Goal: Transaction & Acquisition: Purchase product/service

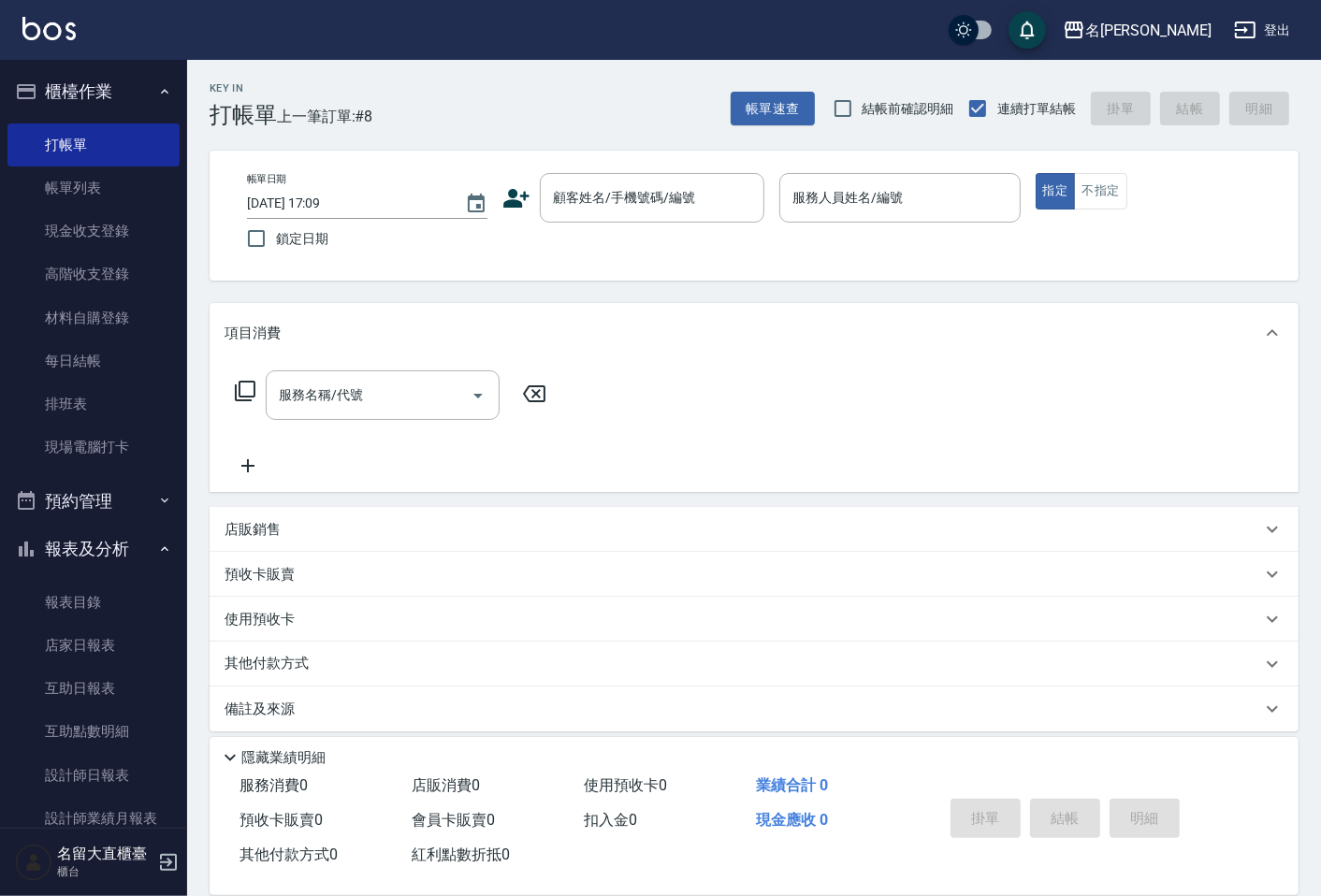
scroll to position [56, 0]
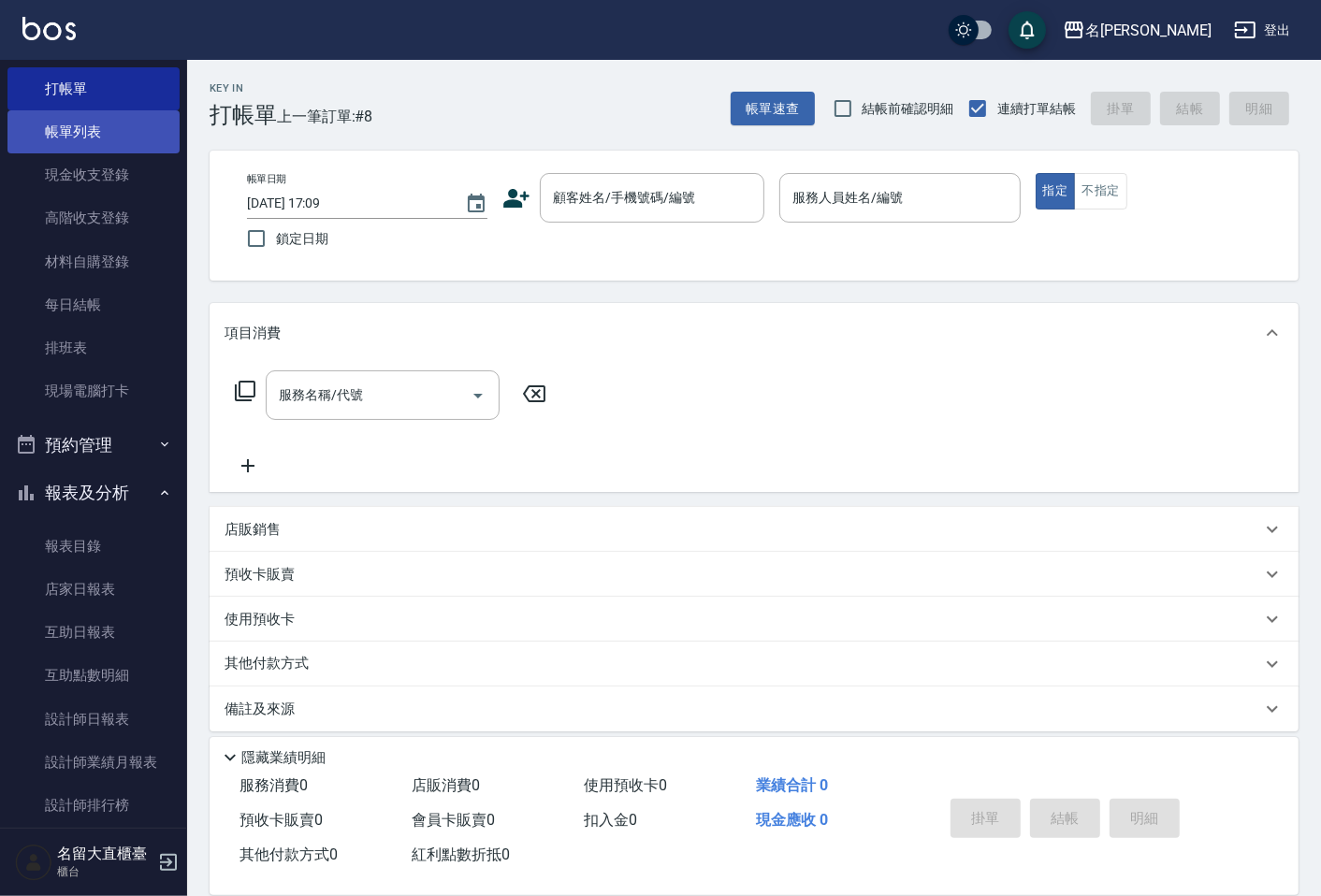
click at [77, 143] on link "帳單列表" at bounding box center [94, 132] width 172 height 43
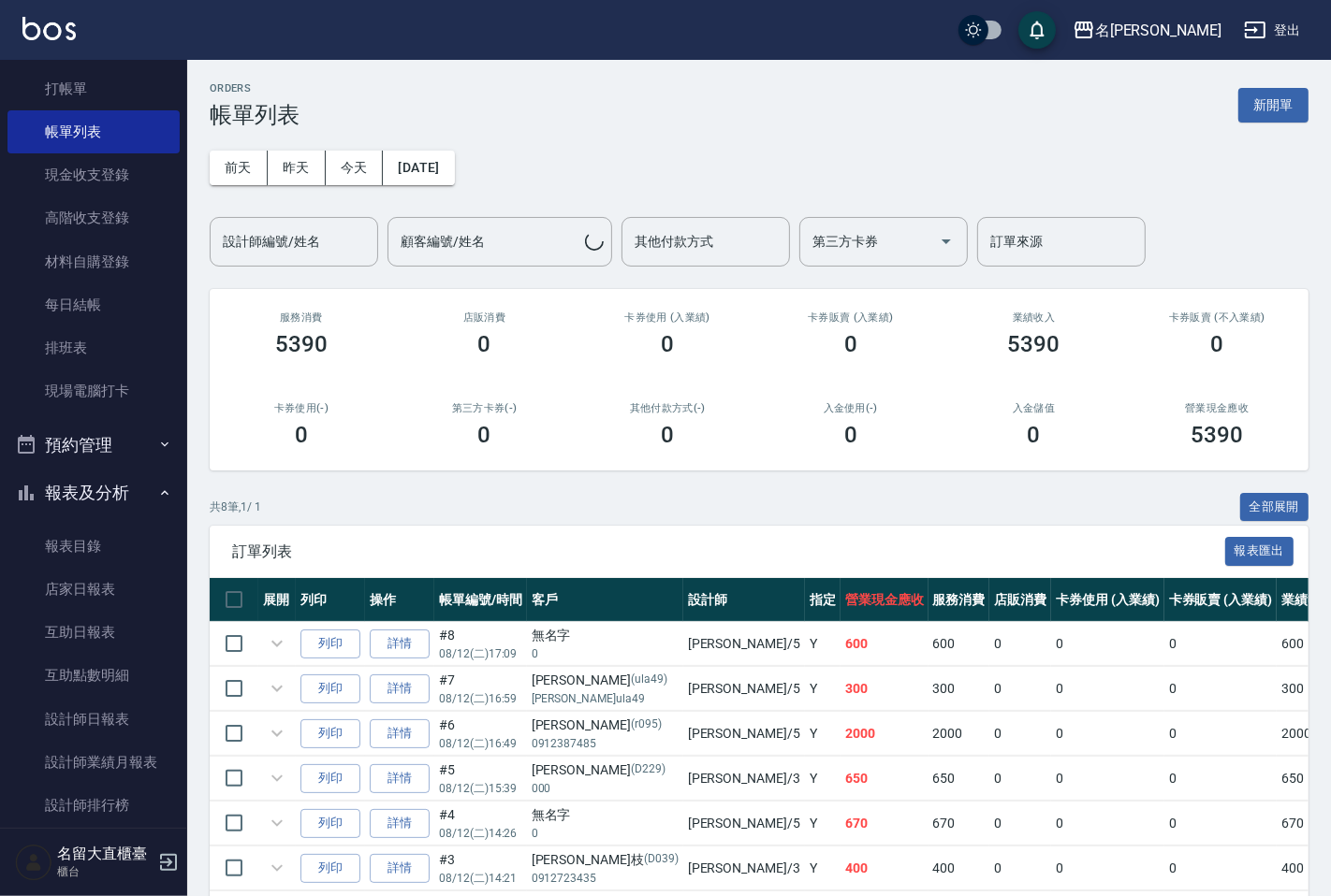
click at [327, 189] on div "[DATE] [DATE] [DATE] [DATE] 設計師編號/姓名 設計師編號/姓名 顧客編號/姓名 顧客編號/姓名 其他付款方式 其他付款方式 第三方…" at bounding box center [759, 196] width 1099 height 138
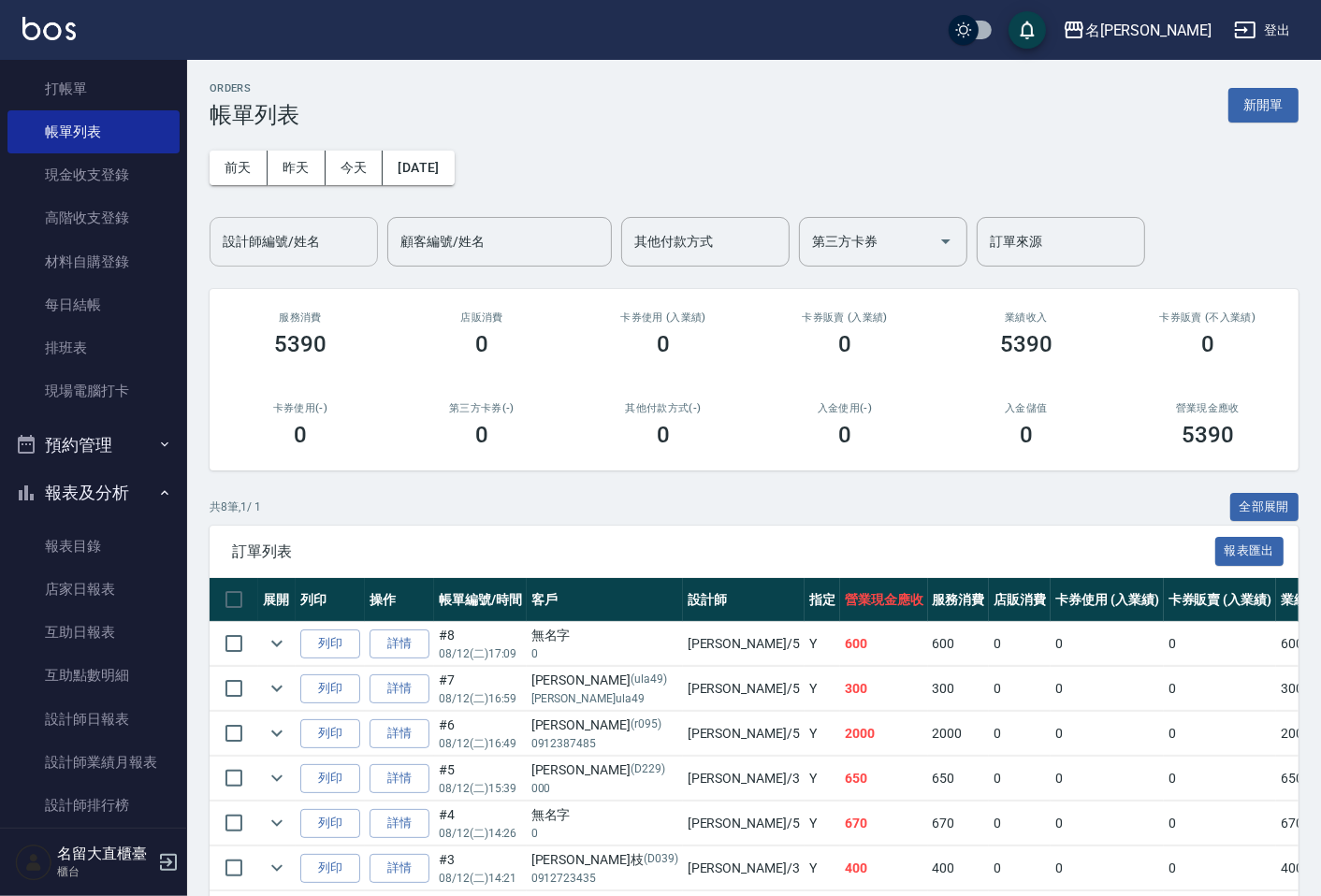
click at [331, 262] on div "設計師編號/姓名" at bounding box center [294, 241] width 168 height 49
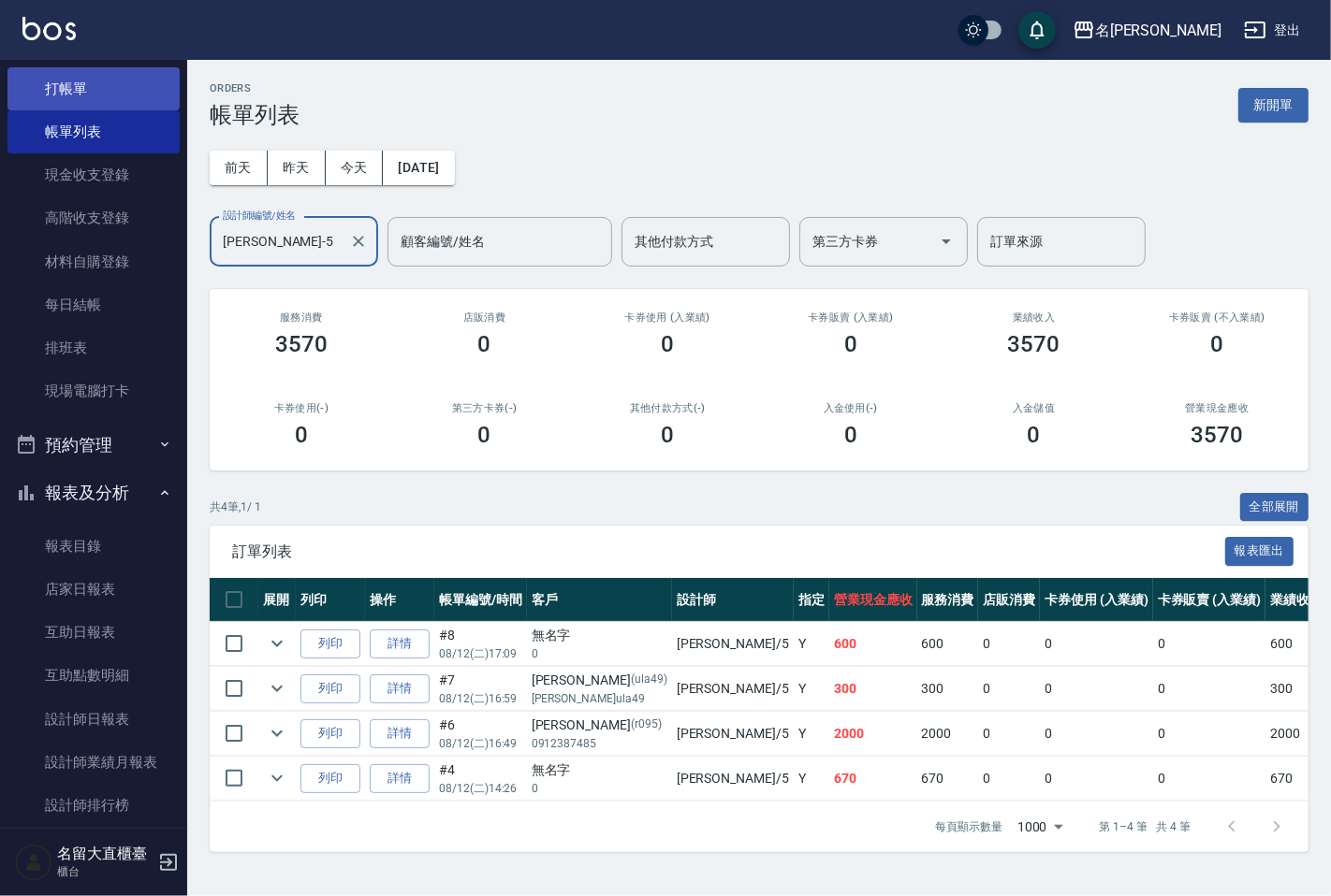
type input "[PERSON_NAME]-5"
click at [154, 87] on link "打帳單" at bounding box center [94, 89] width 172 height 43
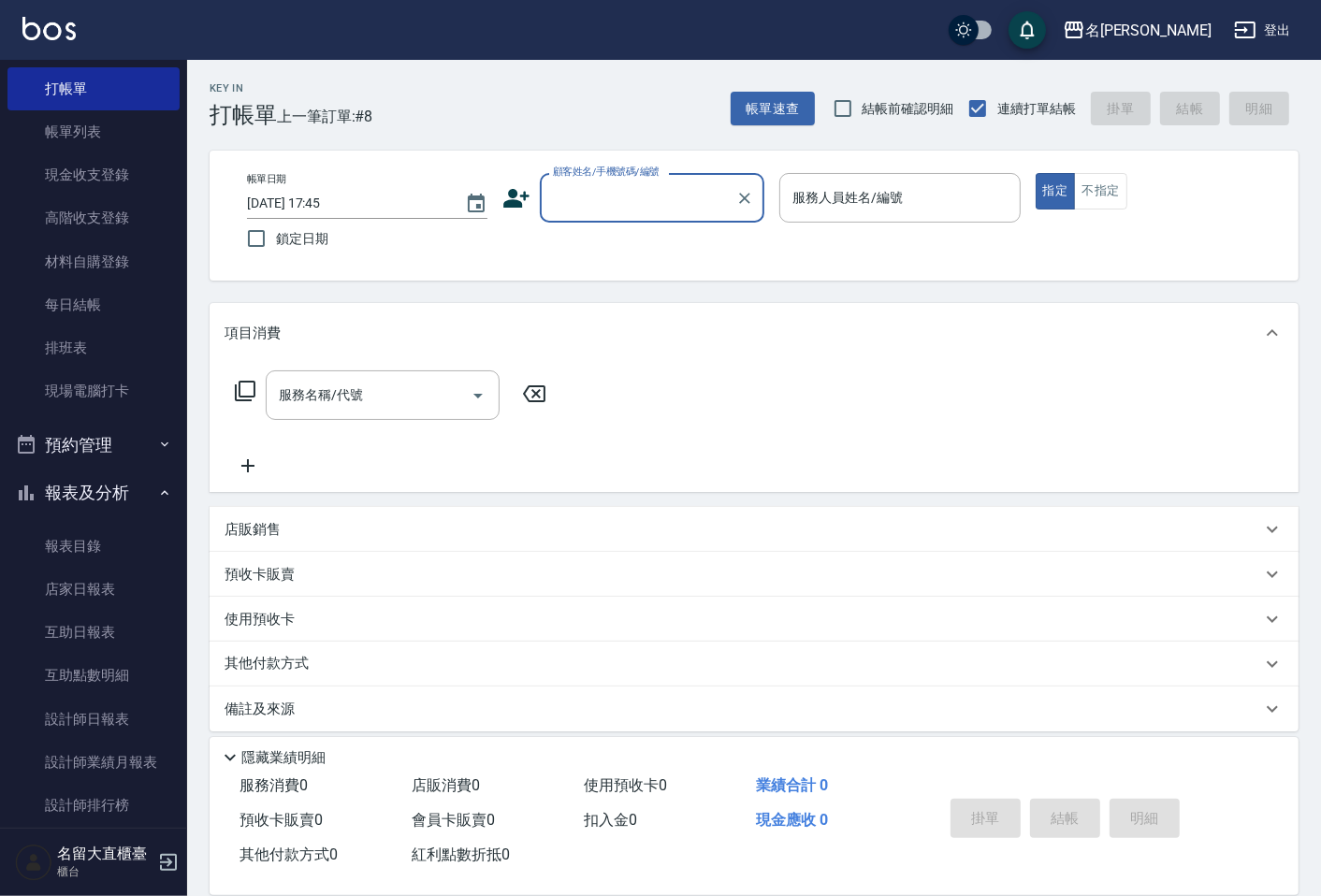
click at [631, 196] on input "顧客姓名/手機號碼/編號" at bounding box center [638, 198] width 180 height 33
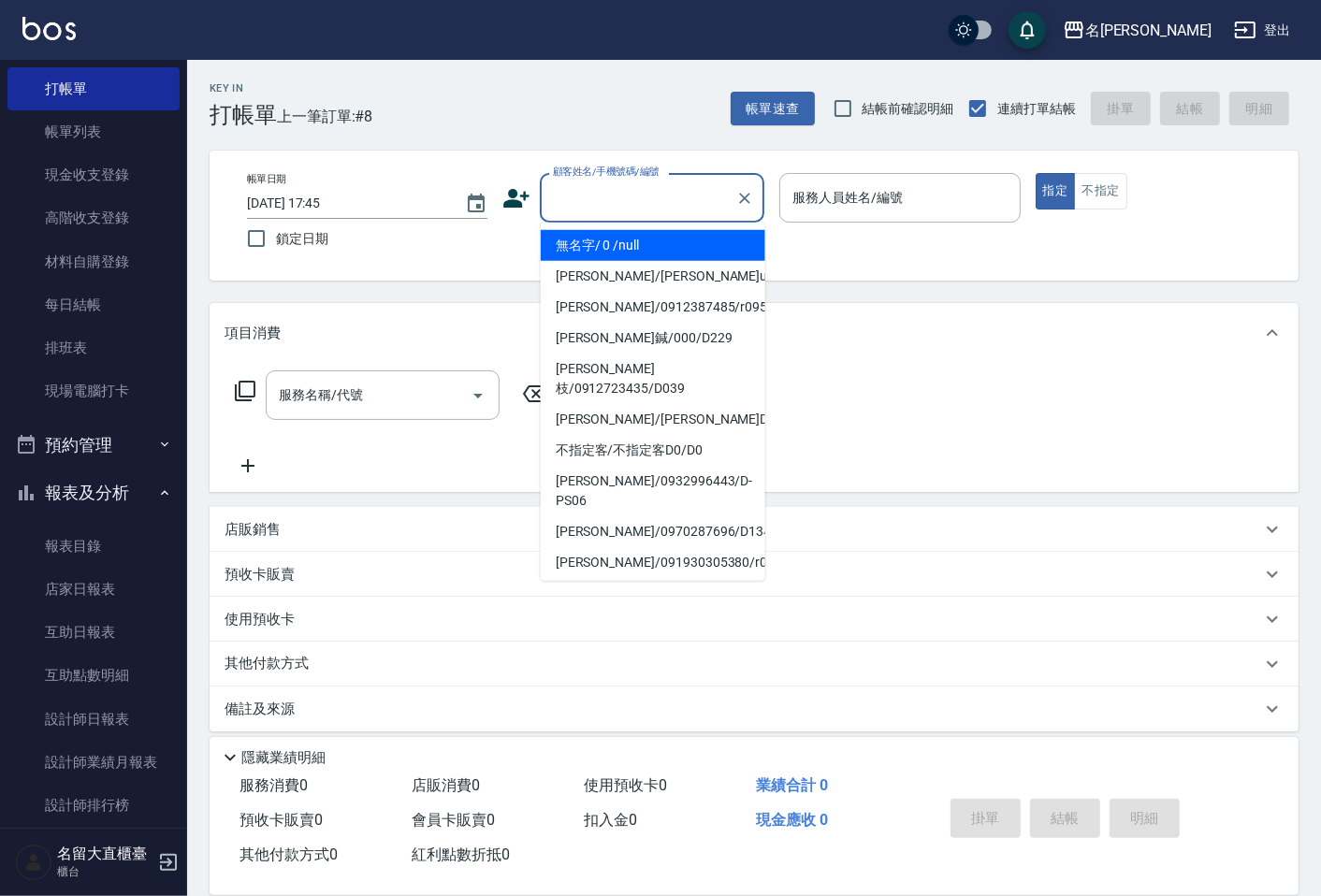
click at [628, 246] on li "無名字/ 0 /null" at bounding box center [653, 246] width 225 height 31
type input "無名字/ 0 /null"
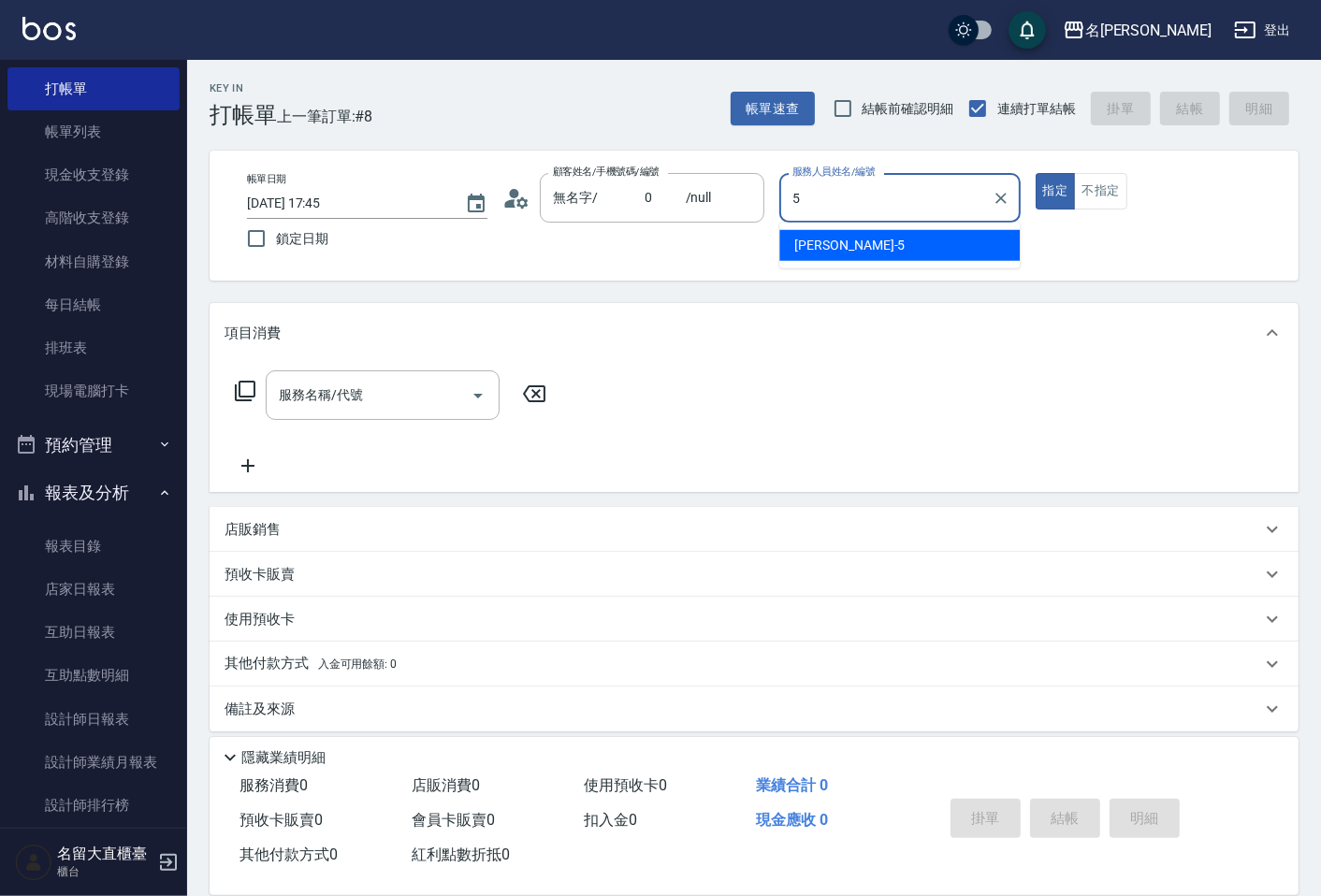
type input "[PERSON_NAME]-5"
type button "true"
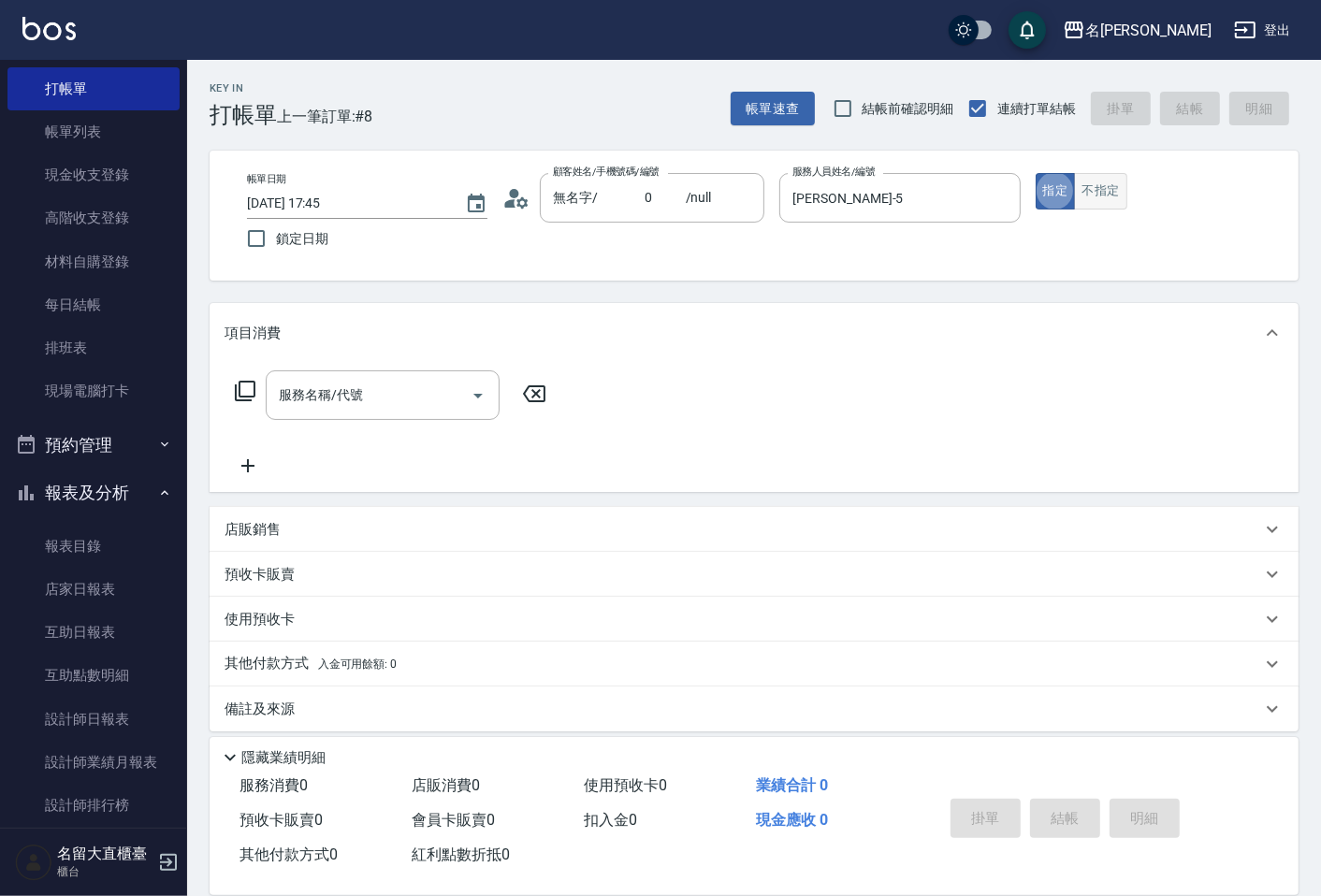
click at [1093, 184] on button "不指定" at bounding box center [1100, 192] width 52 height 37
click at [316, 387] on input "服務名稱/代號" at bounding box center [368, 395] width 189 height 33
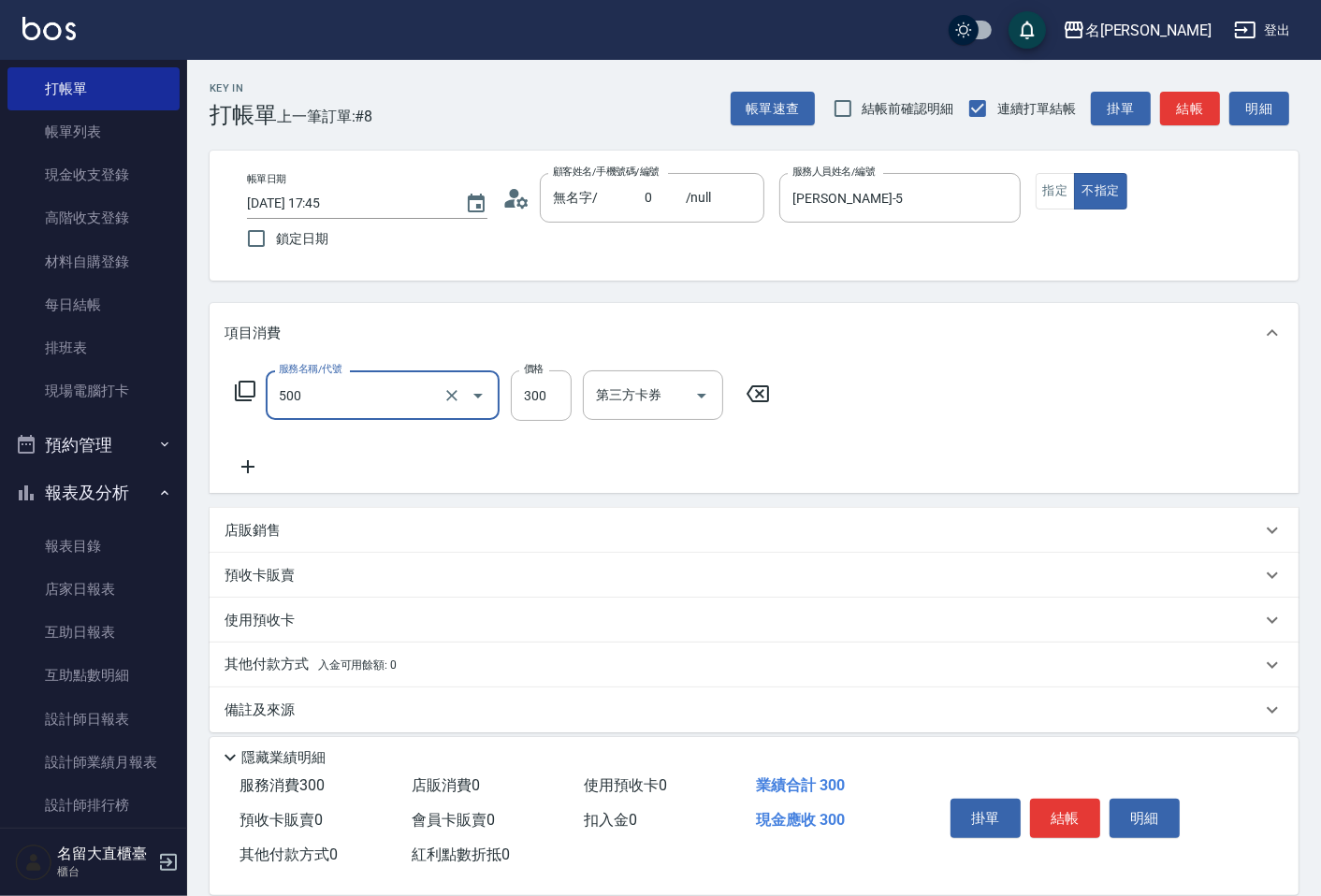
type input "洗髮(500)"
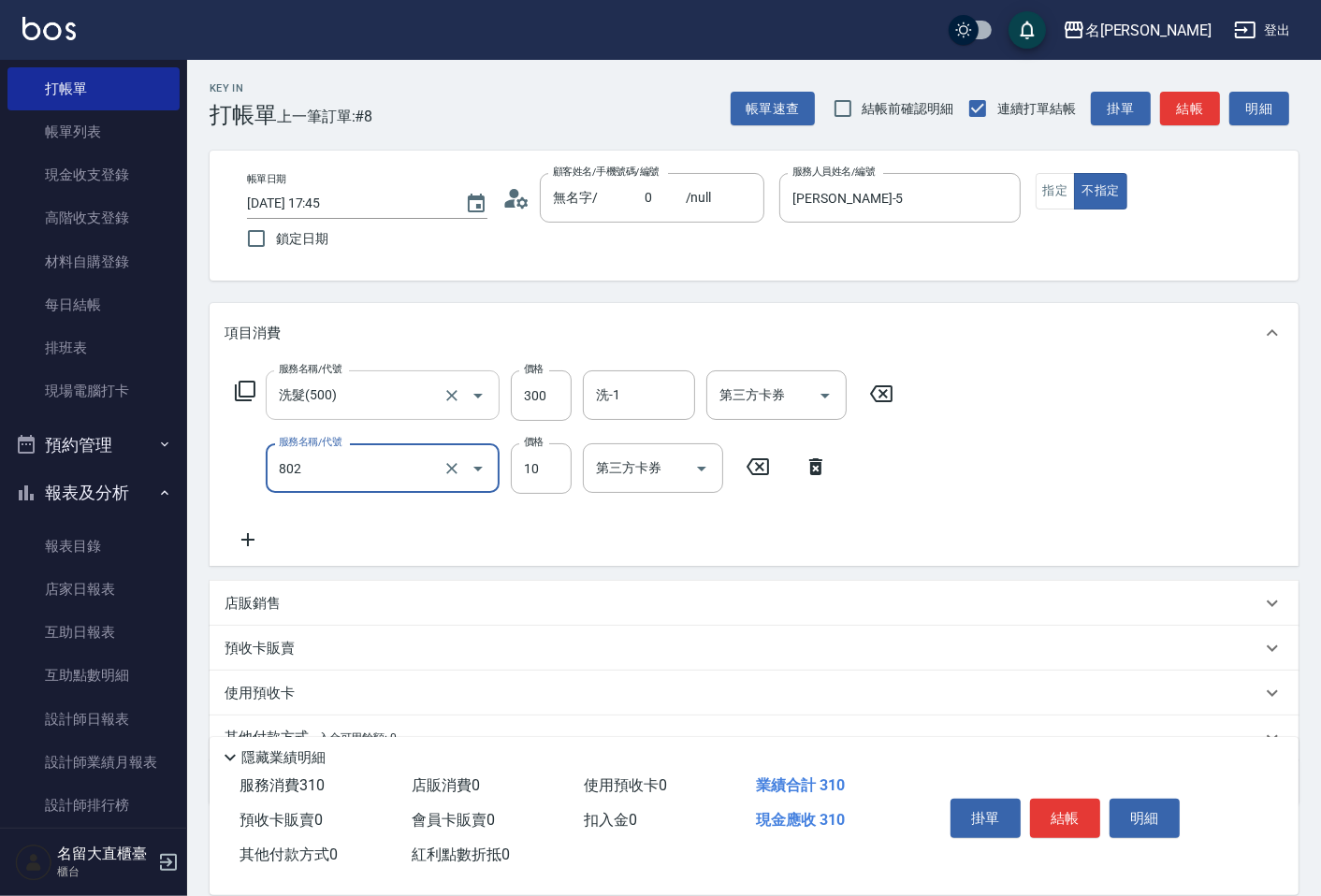
type input "潤絲(802)"
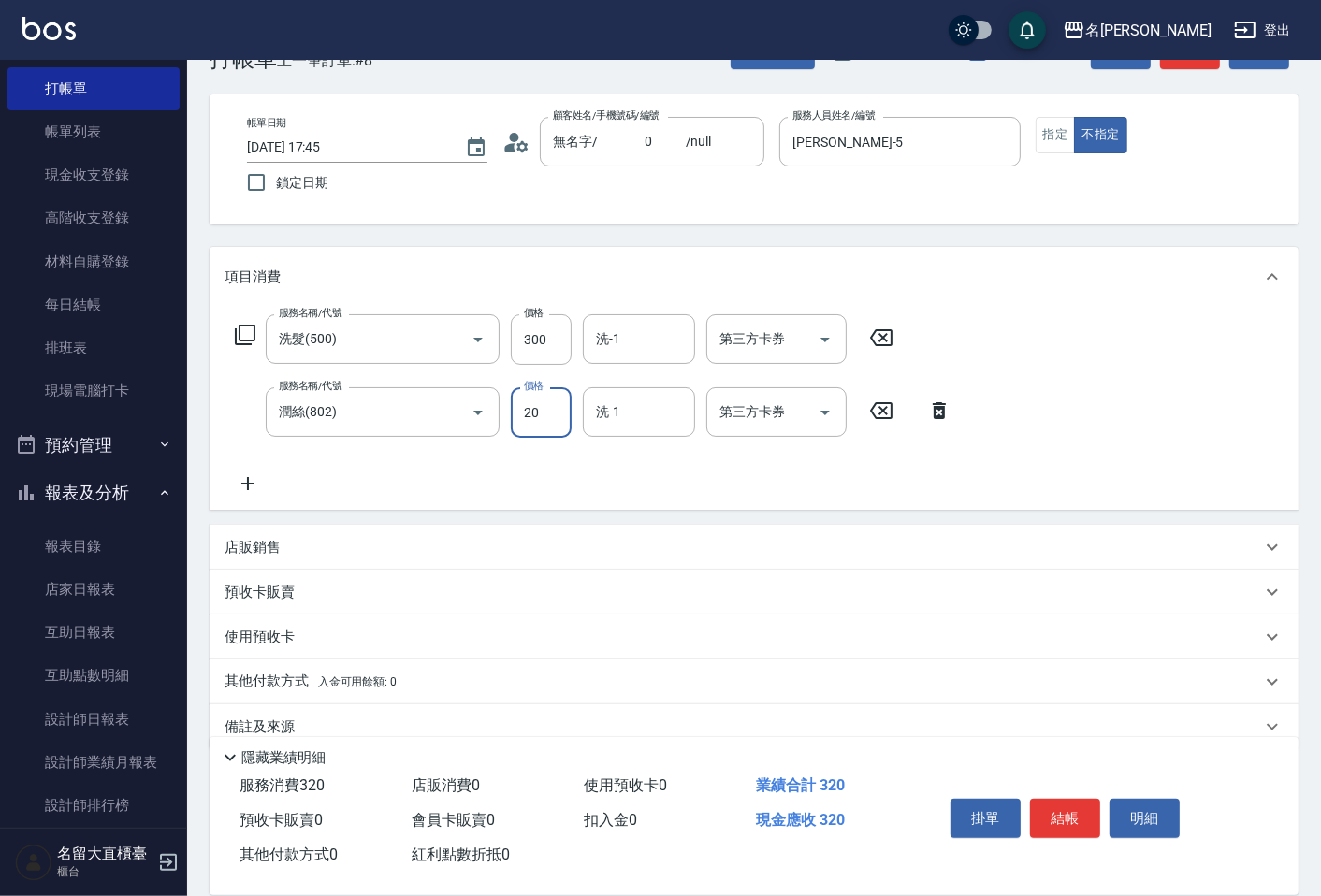
scroll to position [86, 0]
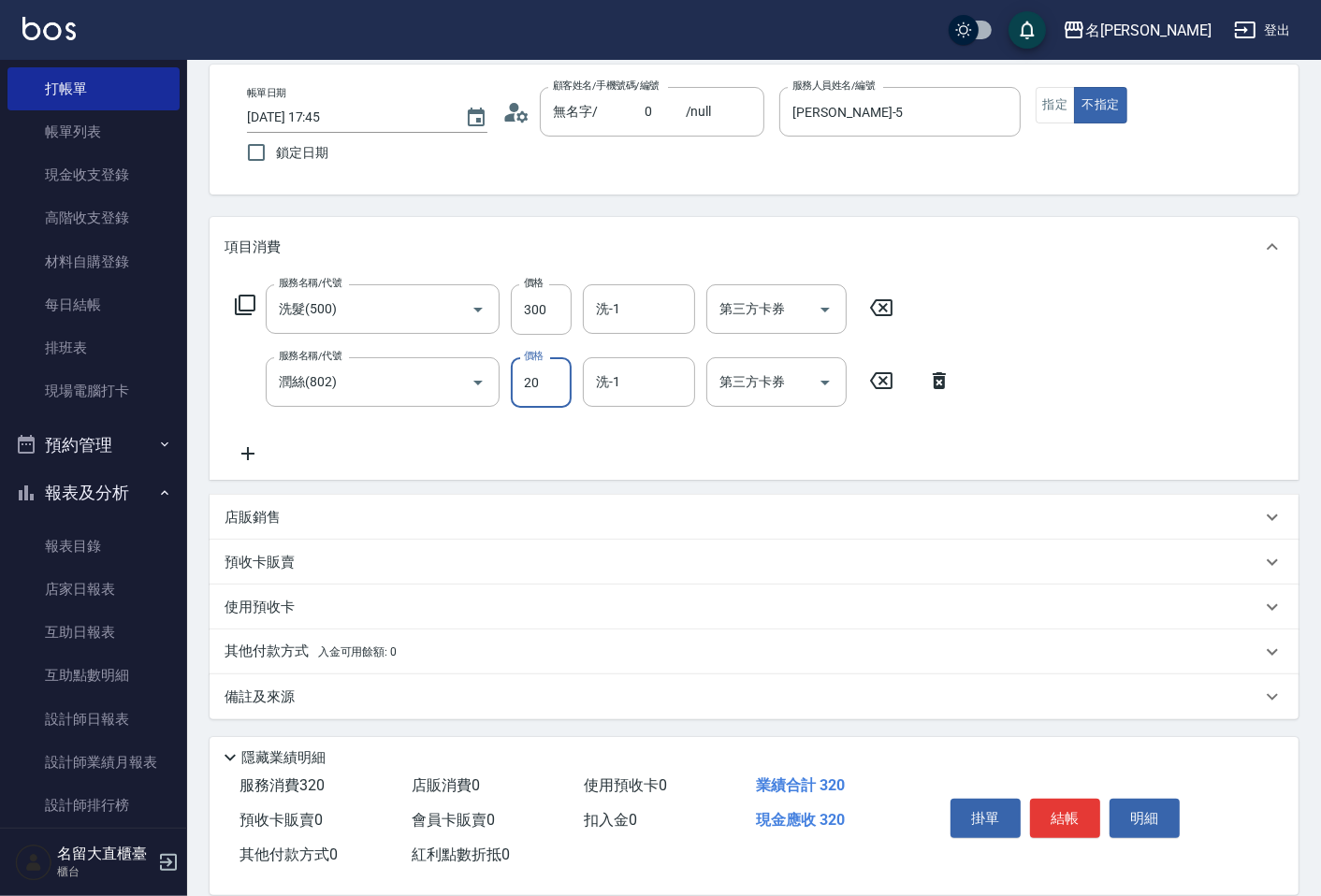
type input "20"
click at [302, 651] on p "其他付款方式 入金可用餘額: 0" at bounding box center [311, 651] width 172 height 20
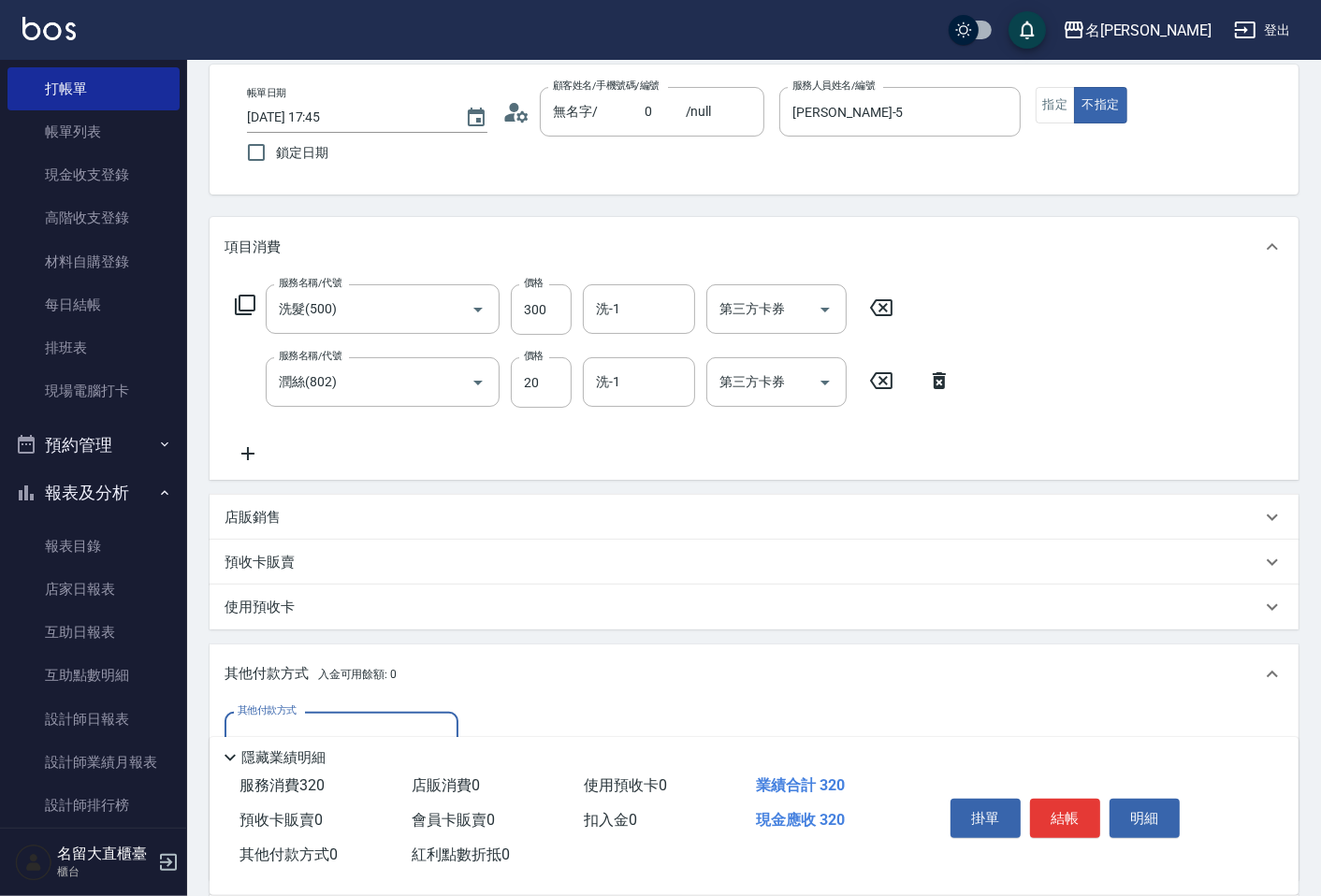
scroll to position [294, 0]
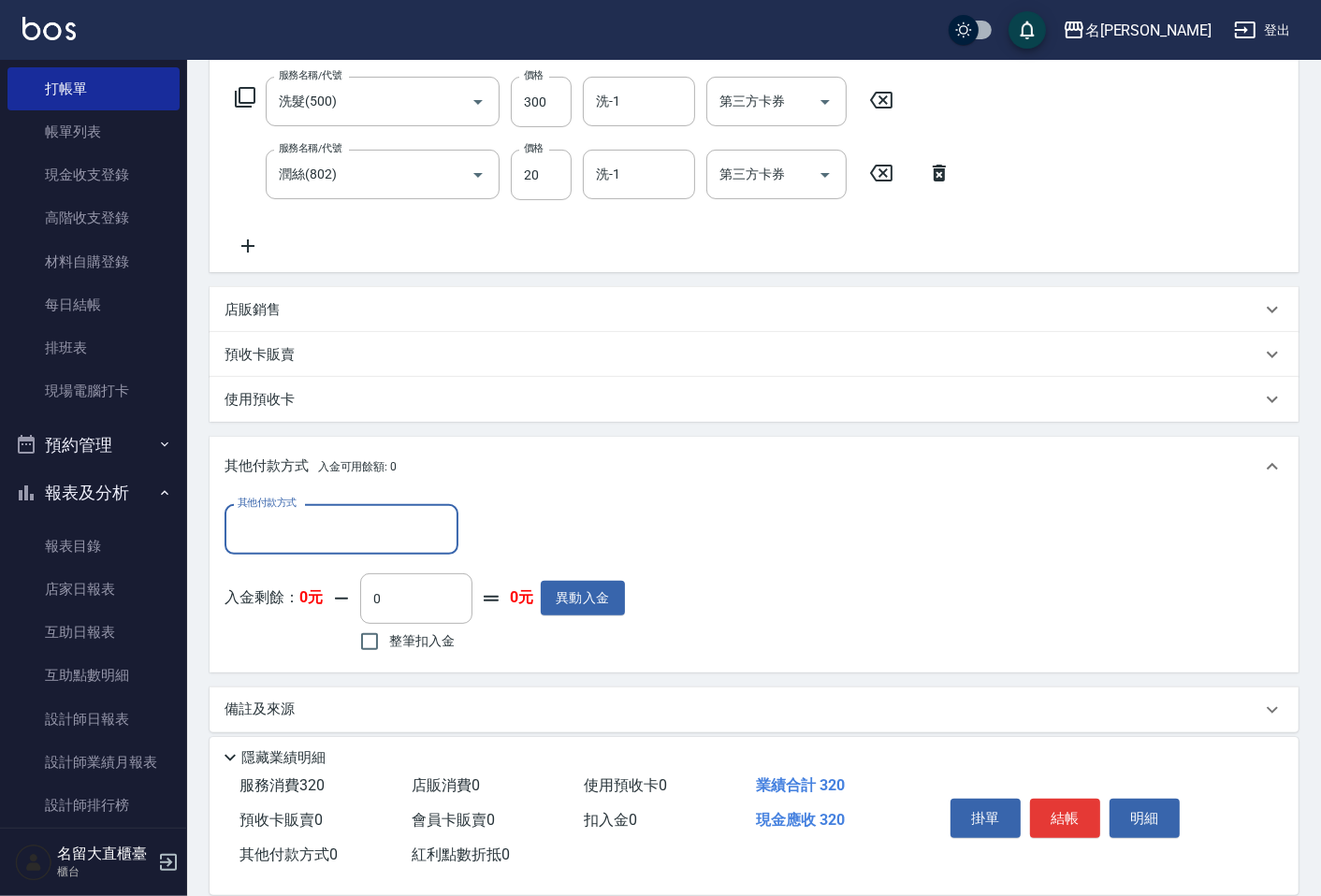
click at [321, 554] on div "其他付款方式 其他付款方式 入金剩餘： 0元 0 ​ 整筆扣入金 0元 異動入金" at bounding box center [425, 581] width 401 height 153
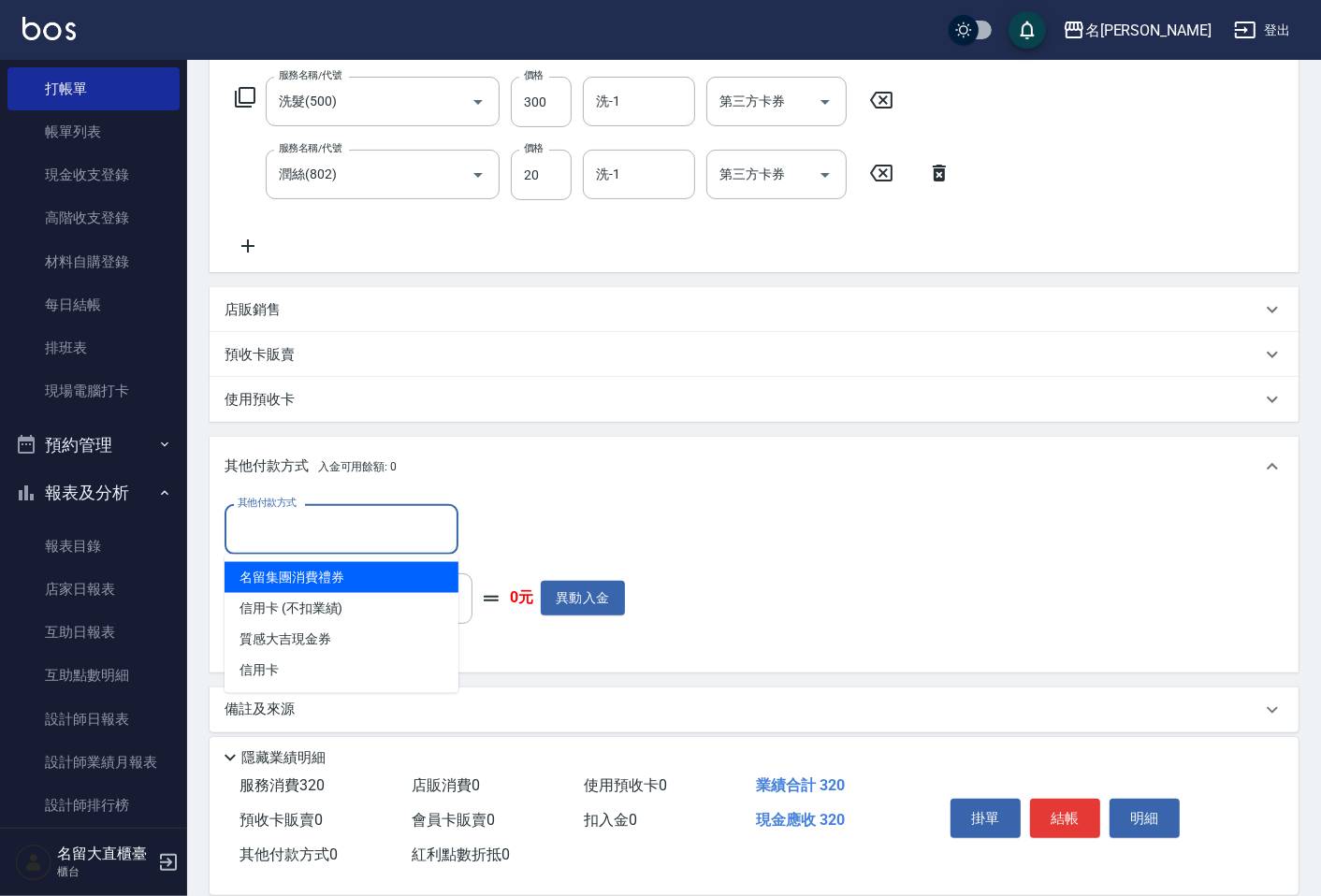
click at [333, 539] on input "其他付款方式" at bounding box center [342, 529] width 217 height 33
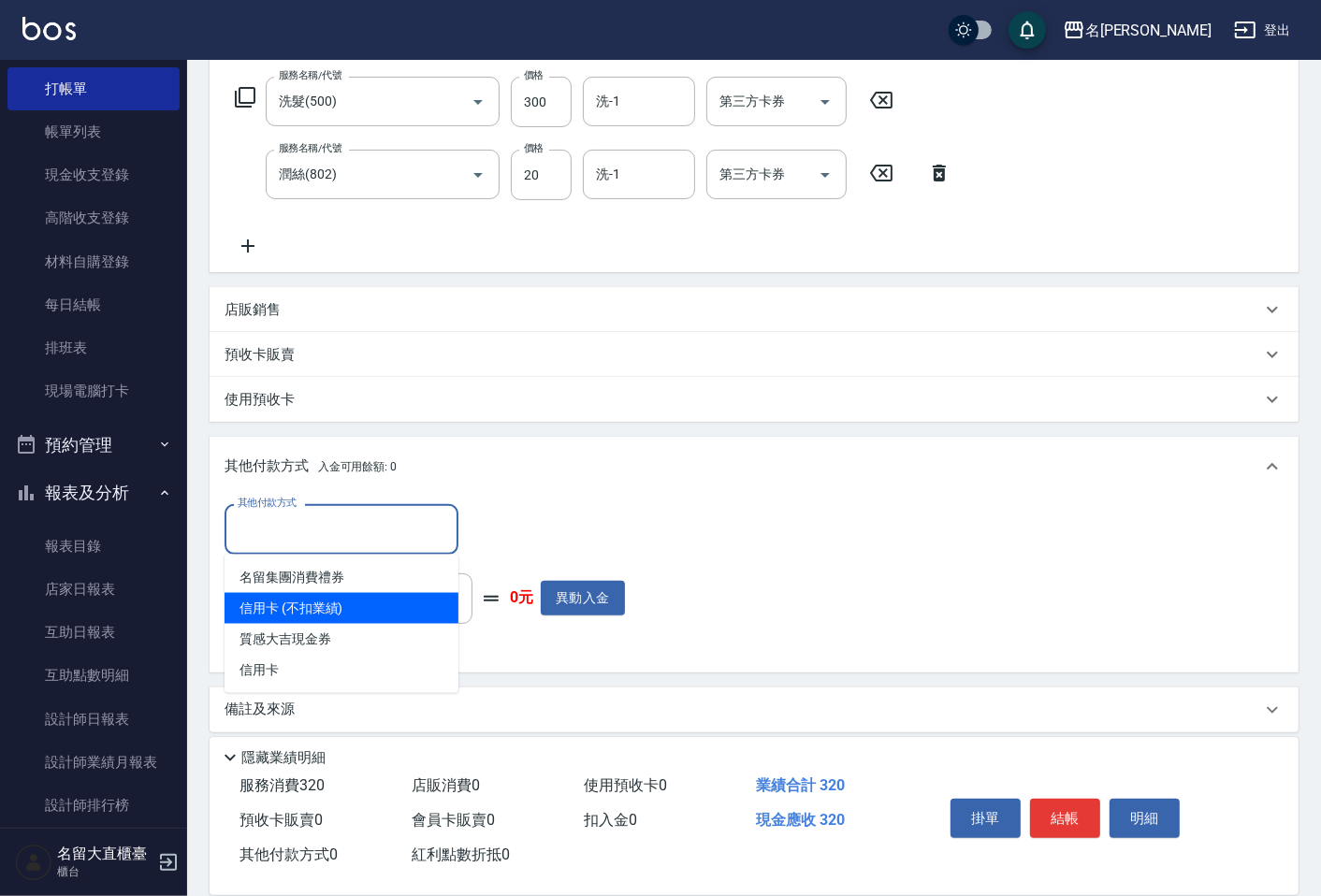
click at [322, 612] on span "信用卡 (不扣業績)" at bounding box center [342, 609] width 234 height 31
type input "信用卡 (不扣業績)"
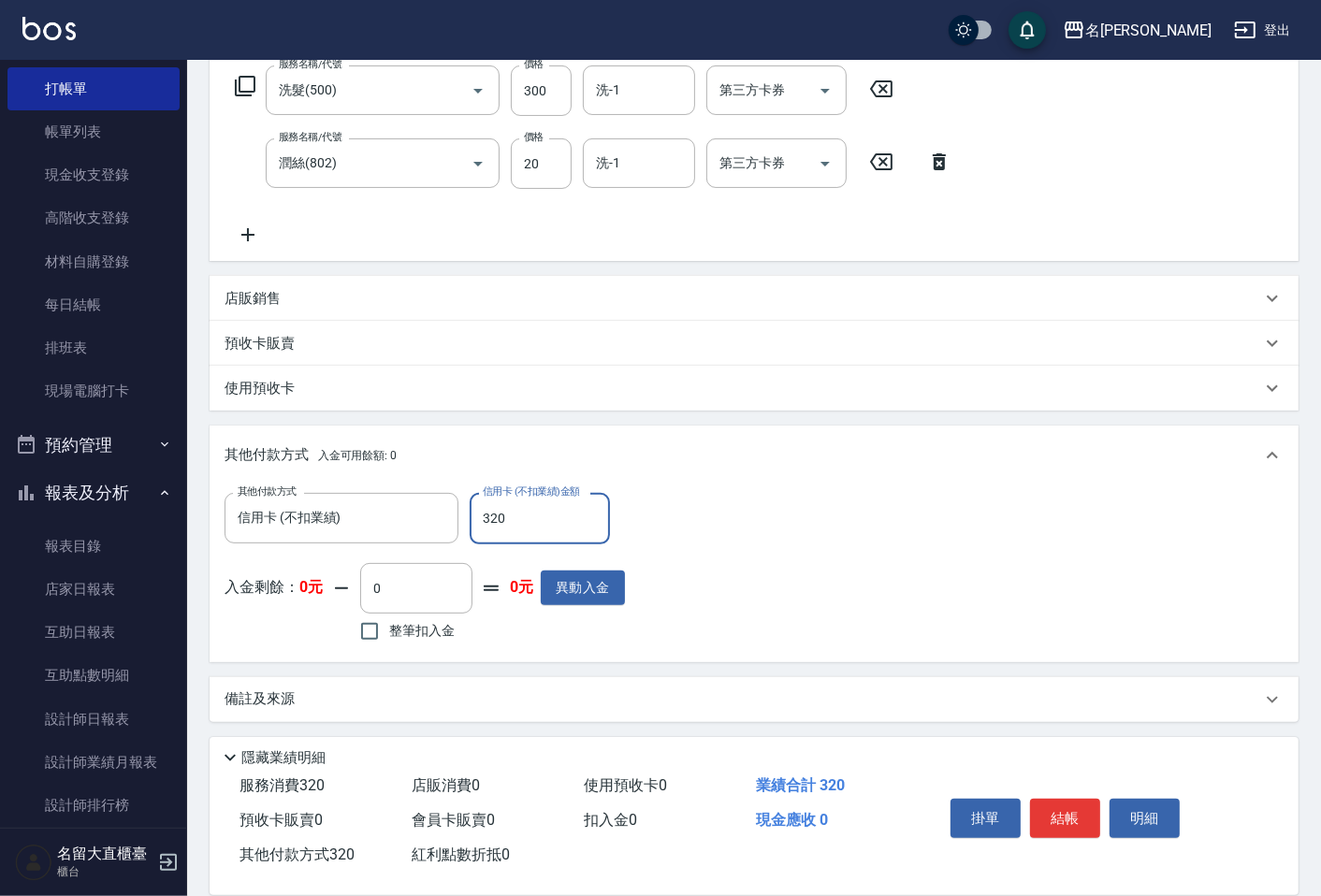
scroll to position [307, 0]
type input "320"
click at [1096, 812] on button "結帳" at bounding box center [1065, 819] width 70 height 40
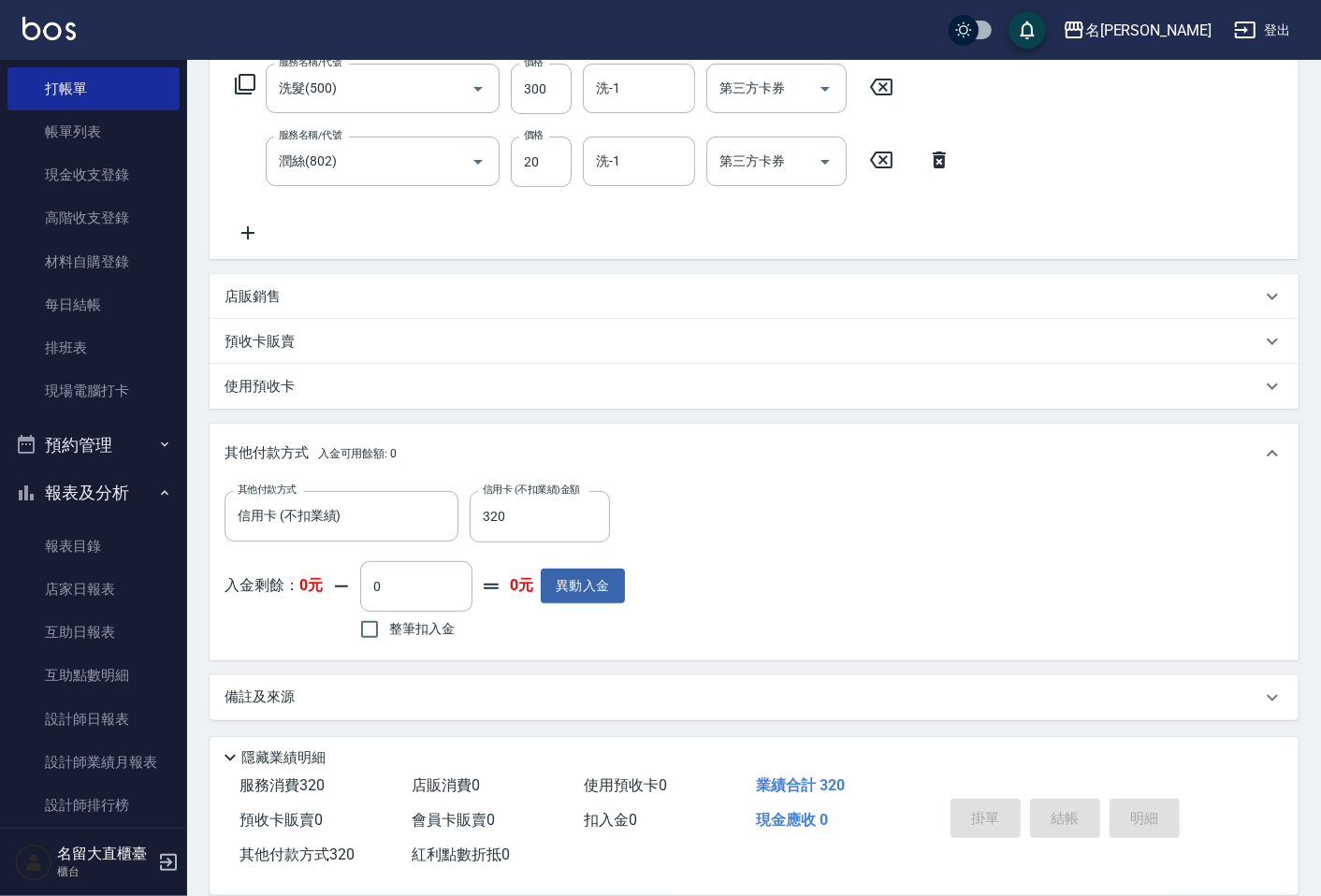
type input "[DATE] 17:47"
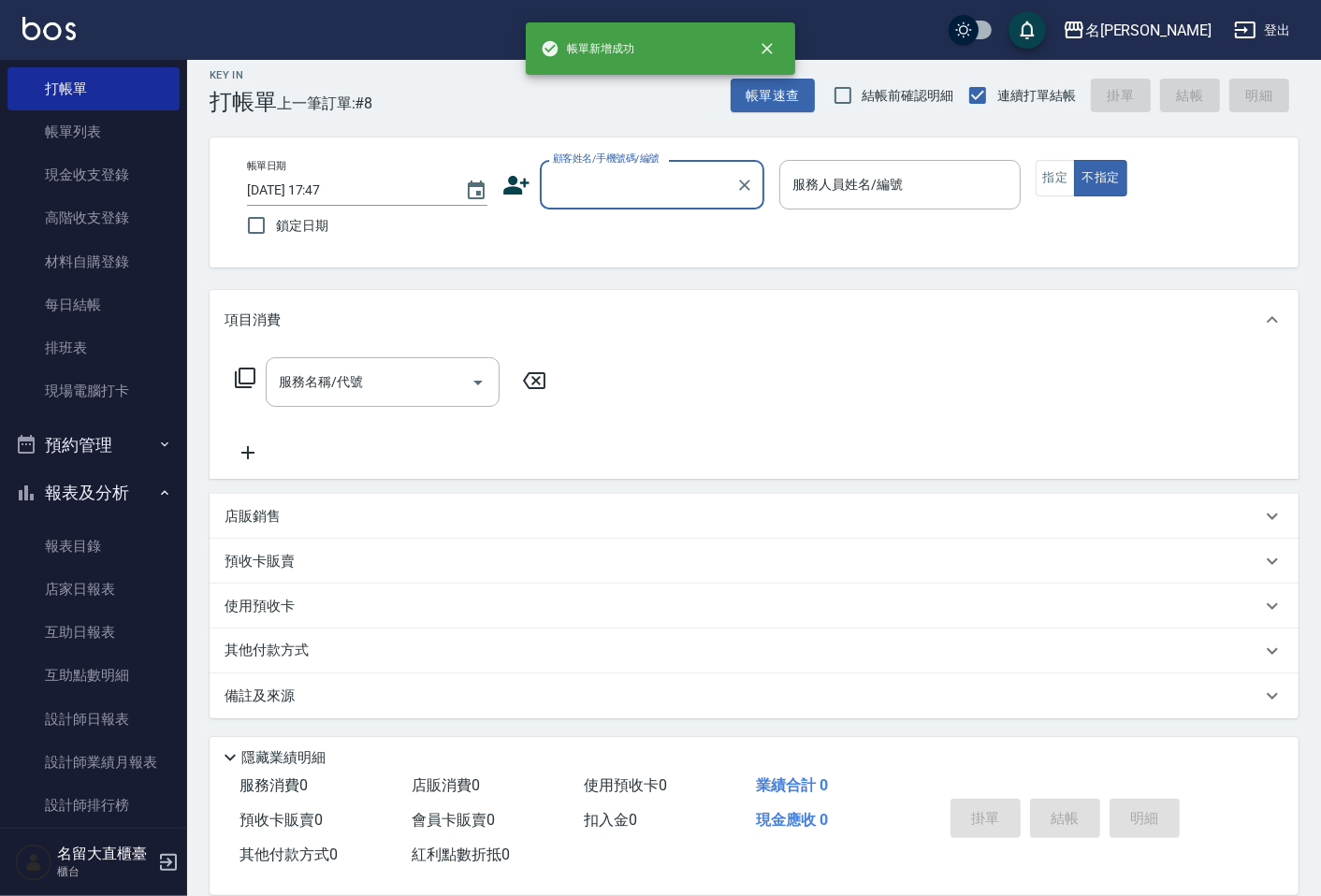
scroll to position [0, 0]
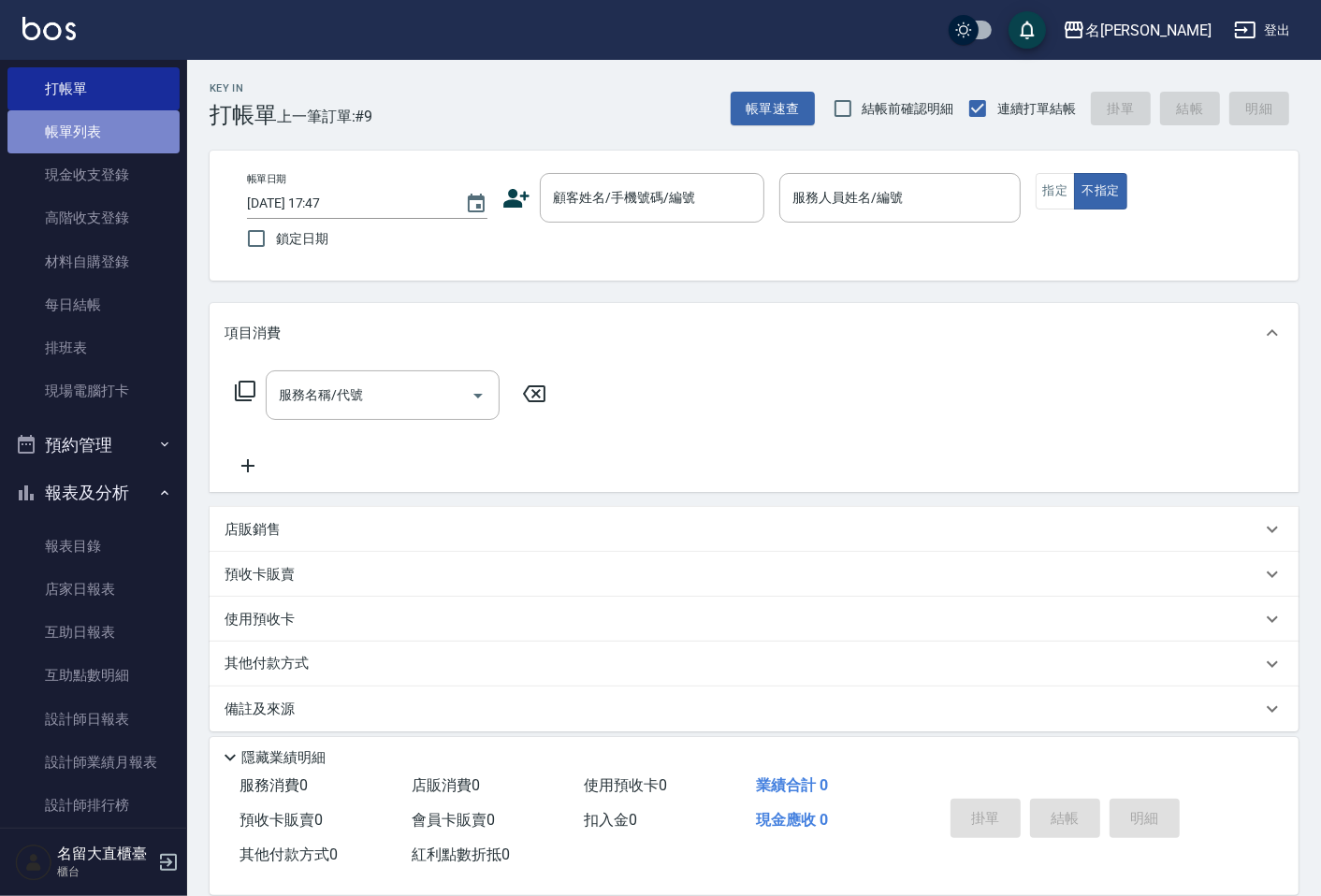
click at [136, 134] on link "帳單列表" at bounding box center [94, 132] width 172 height 43
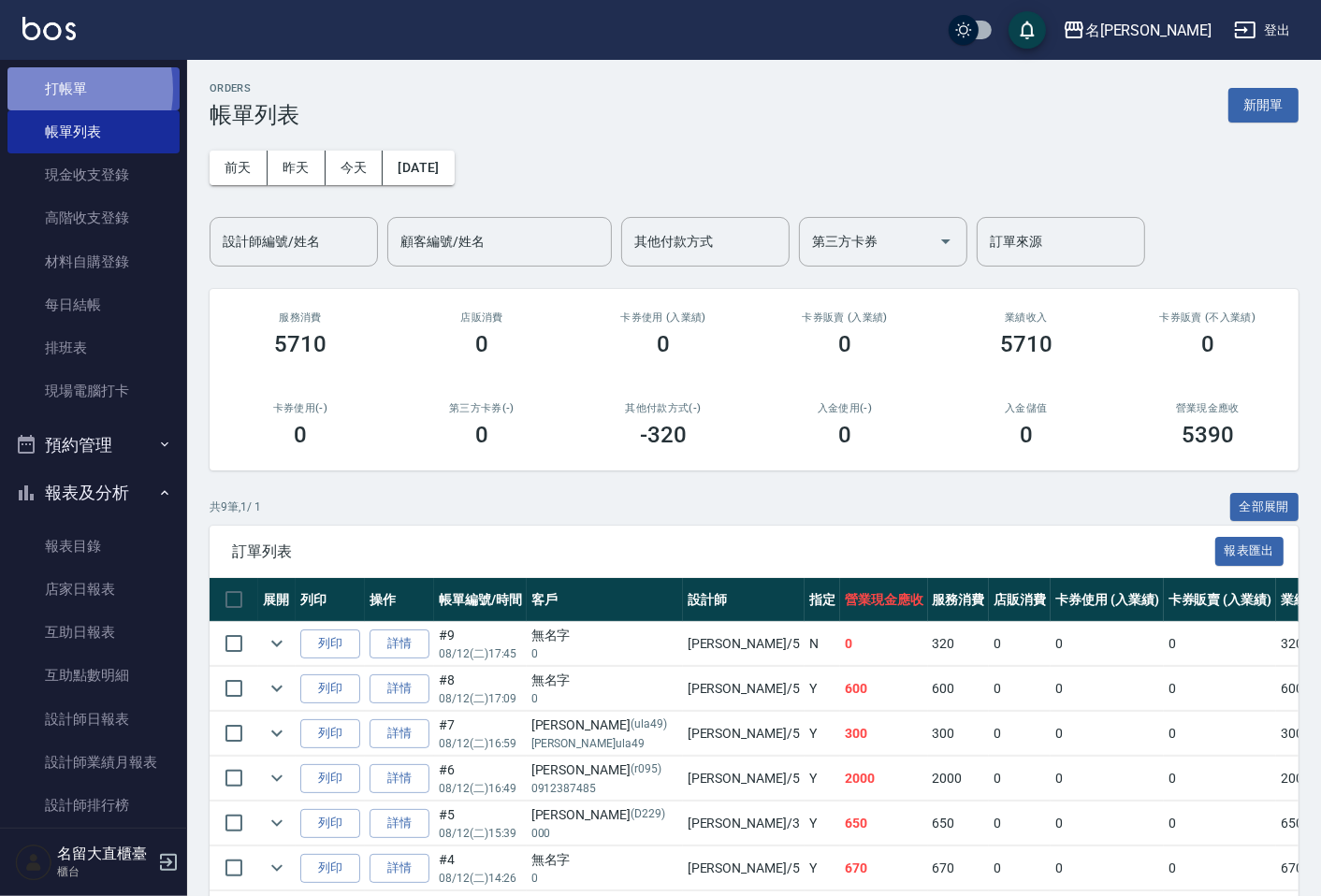
click at [42, 89] on link "打帳單" at bounding box center [94, 89] width 172 height 43
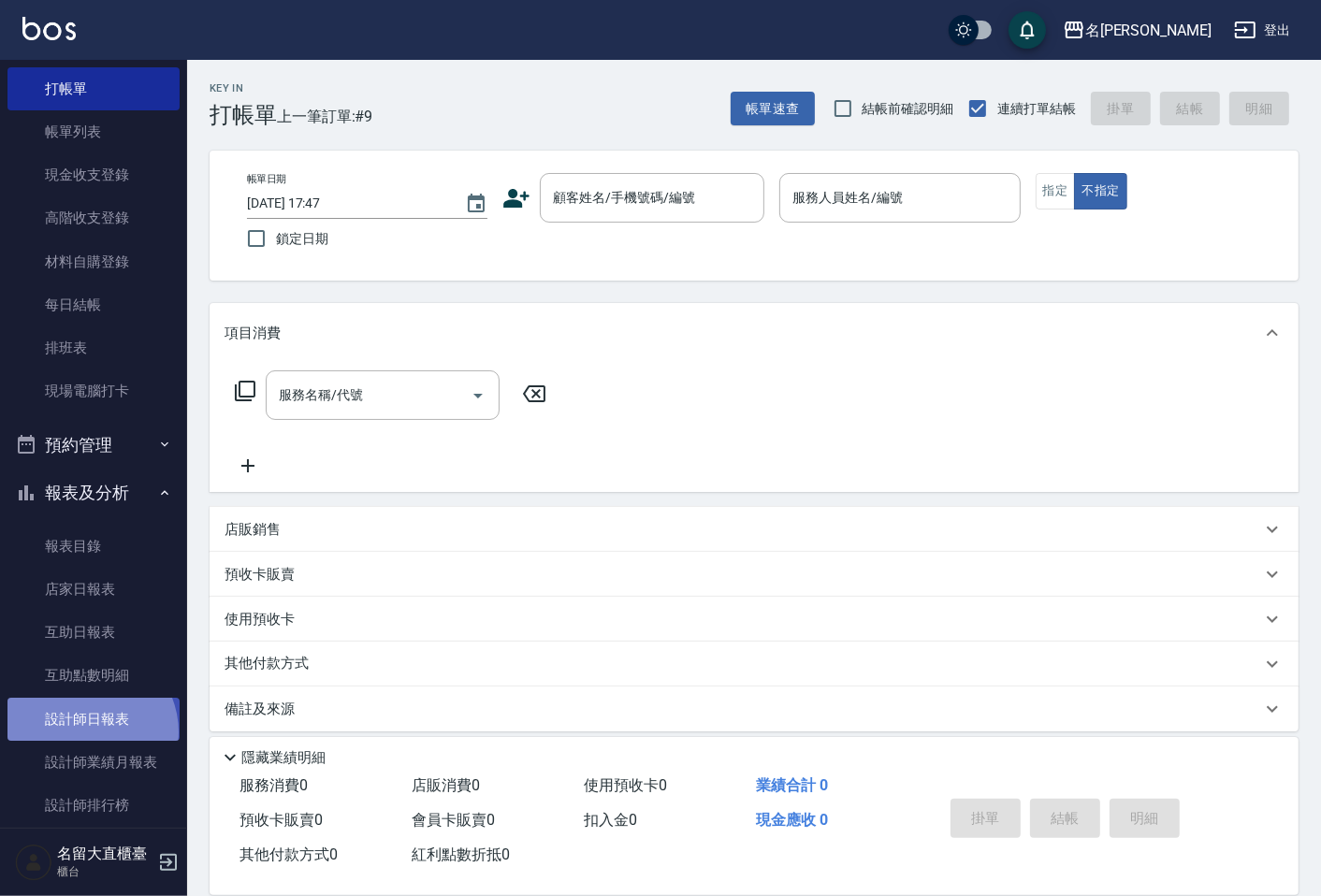
click at [86, 732] on link "設計師日報表" at bounding box center [94, 719] width 172 height 43
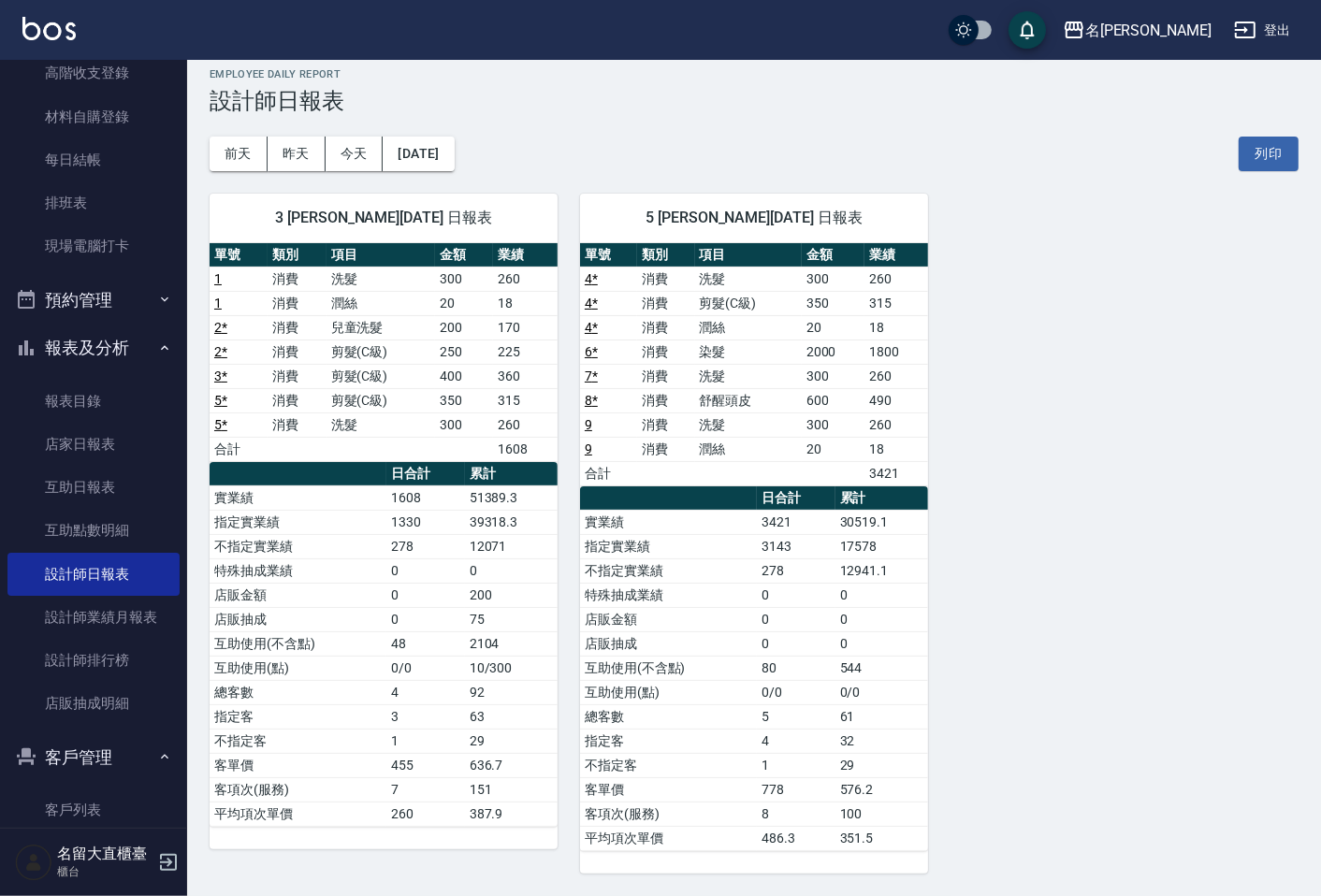
scroll to position [208, 0]
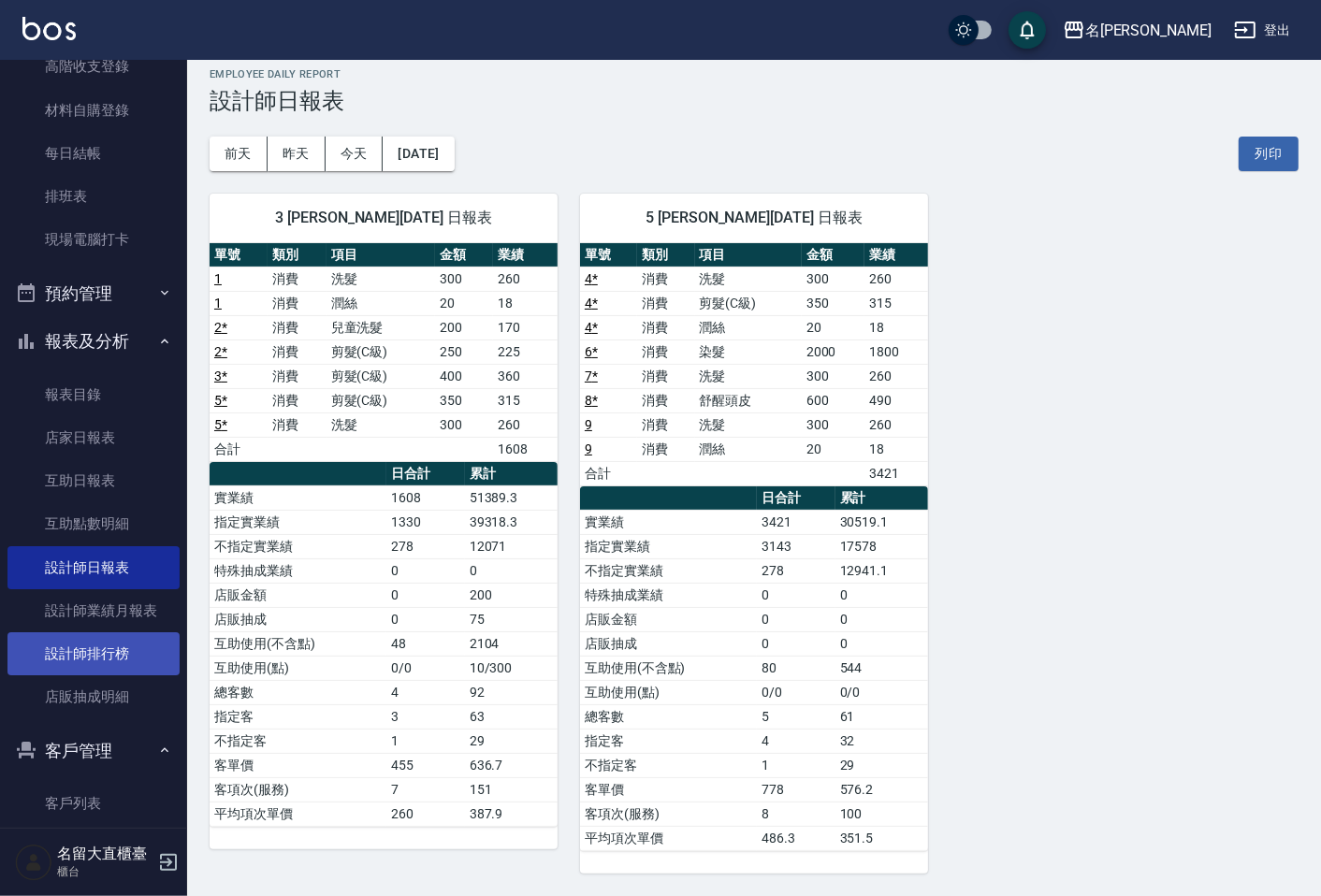
click at [107, 639] on link "設計師排行榜" at bounding box center [94, 653] width 172 height 43
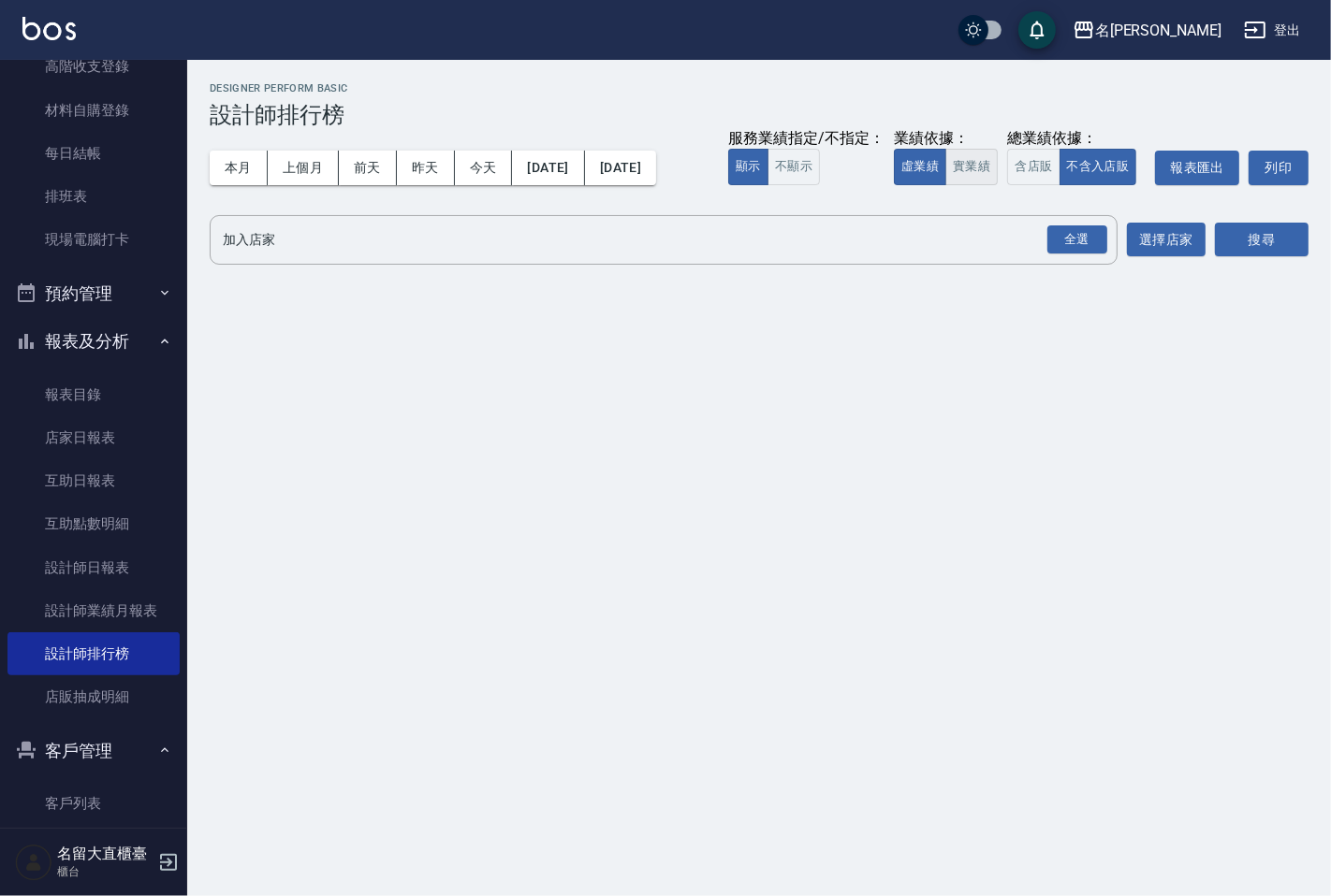
click at [970, 154] on button "實業績" at bounding box center [971, 167] width 52 height 37
click at [970, 235] on input "加入店家" at bounding box center [649, 240] width 862 height 33
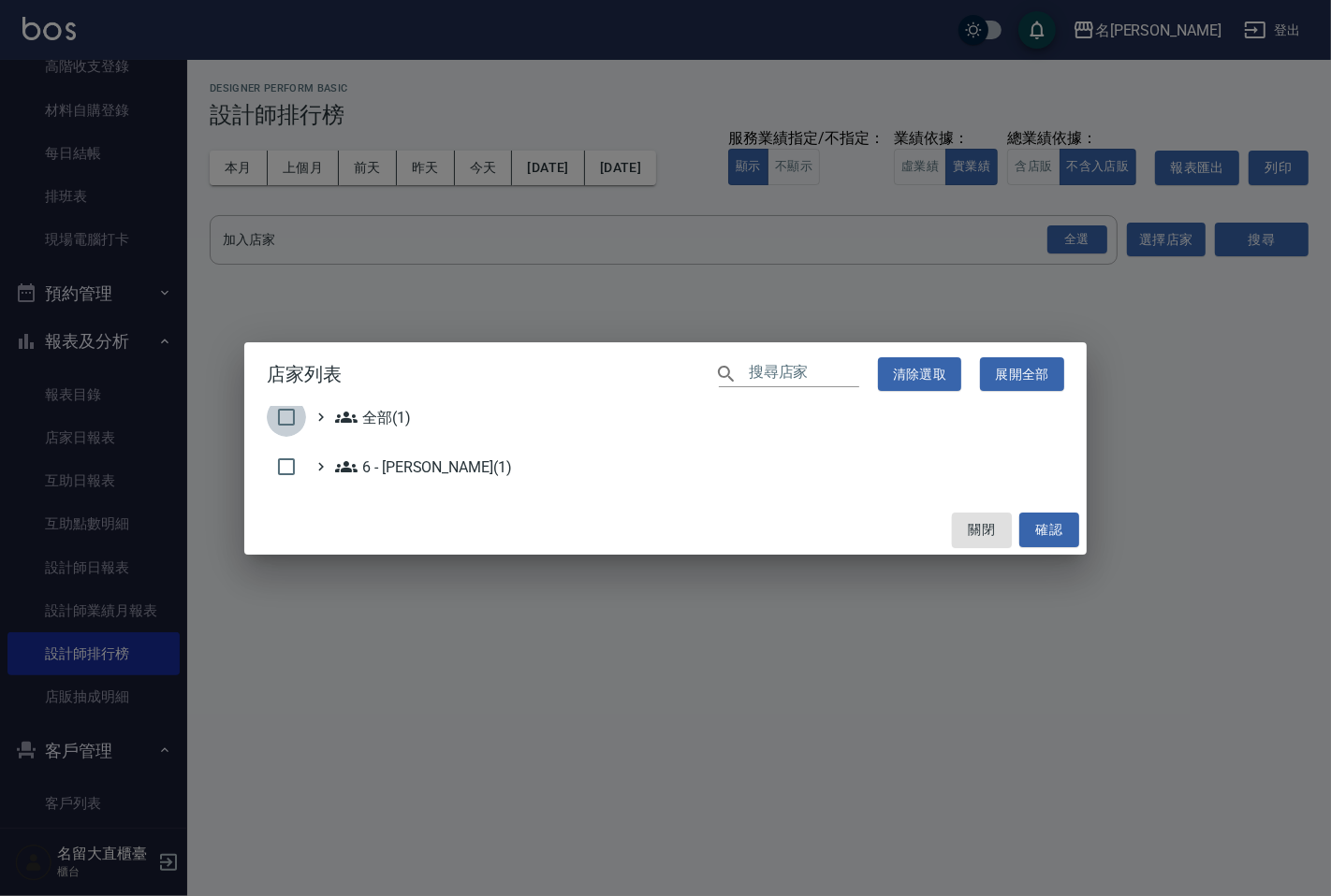
click at [287, 411] on input "checkbox" at bounding box center [286, 417] width 40 height 40
checkbox input "true"
drag, startPoint x: 1060, startPoint y: 527, endPoint x: 1097, endPoint y: 470, distance: 68.0
click at [1060, 526] on button "確認" at bounding box center [1049, 530] width 60 height 35
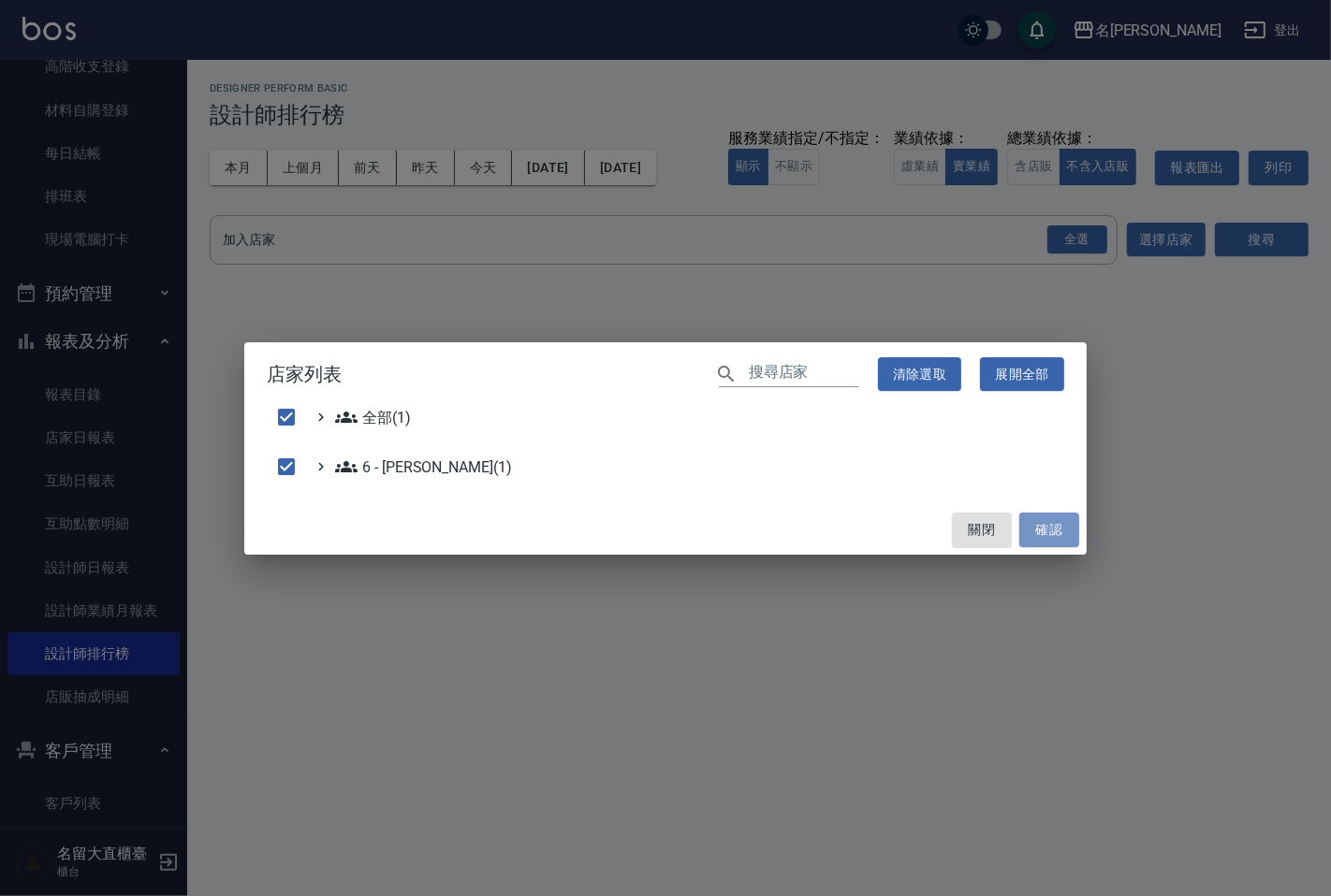
checkbox input "false"
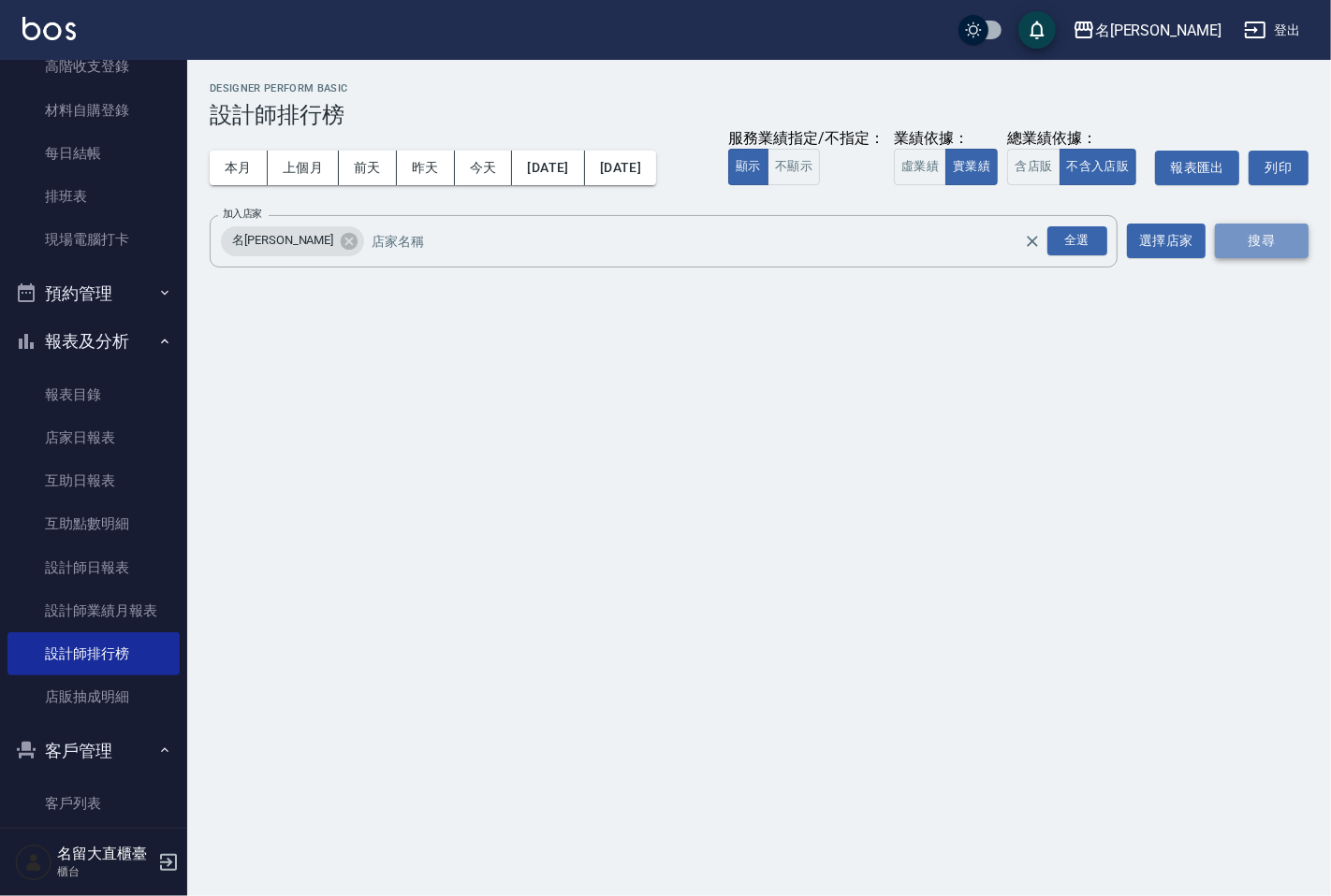
click at [1240, 249] on button "搜尋" at bounding box center [1261, 241] width 94 height 35
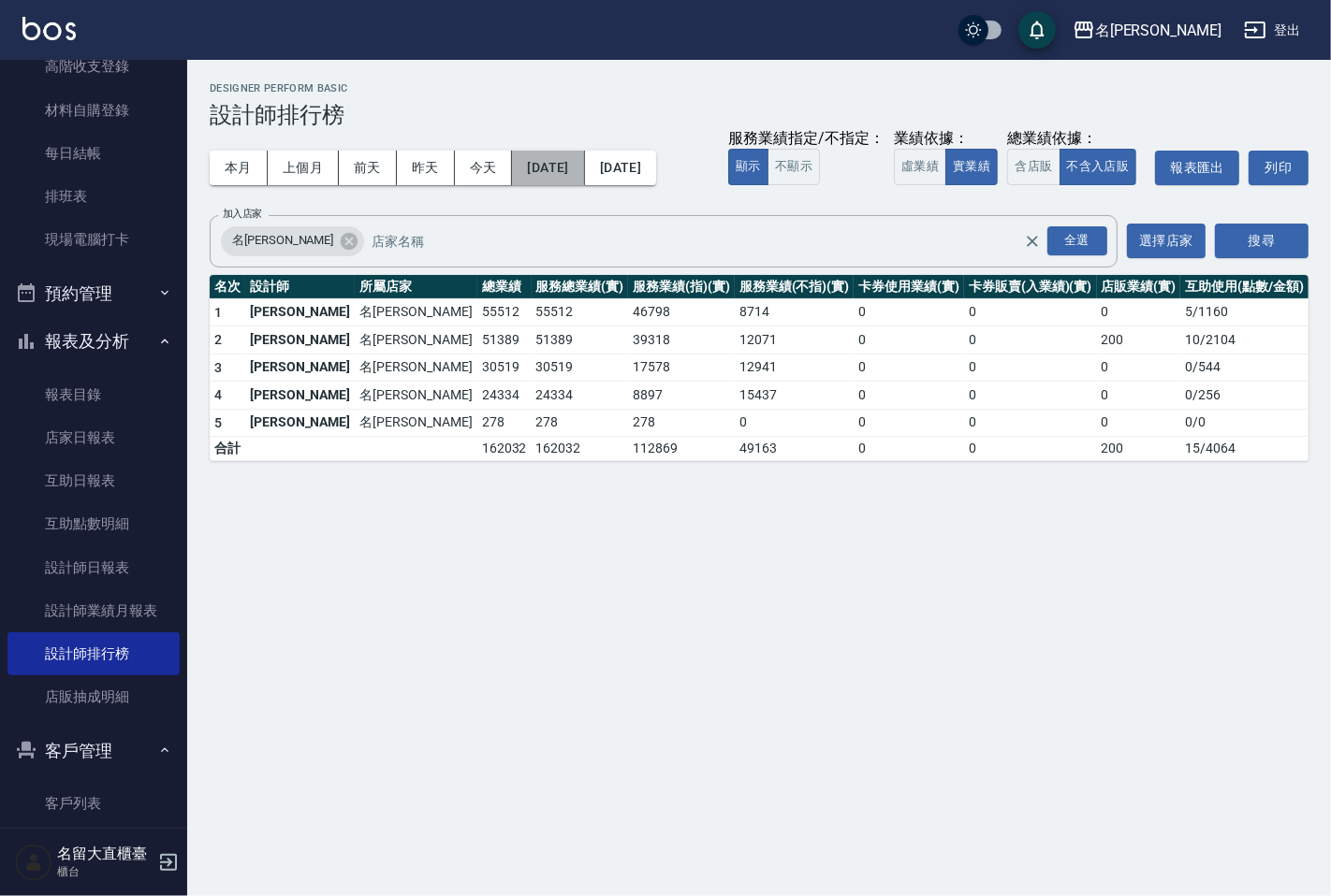
click at [550, 175] on button "[DATE]" at bounding box center [548, 168] width 72 height 35
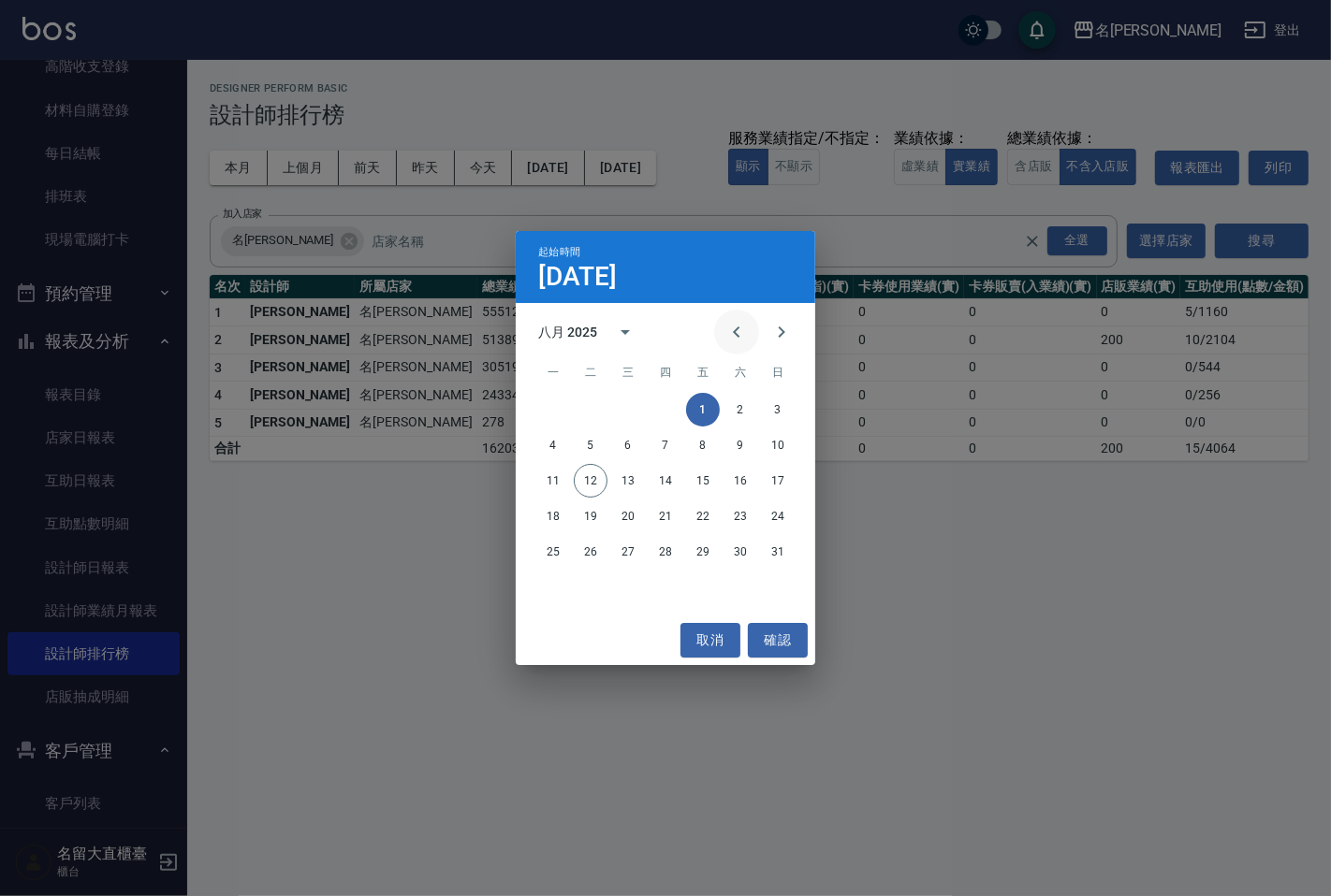
click at [743, 331] on icon "Previous month" at bounding box center [736, 332] width 22 height 22
click at [591, 401] on button "1" at bounding box center [590, 409] width 34 height 34
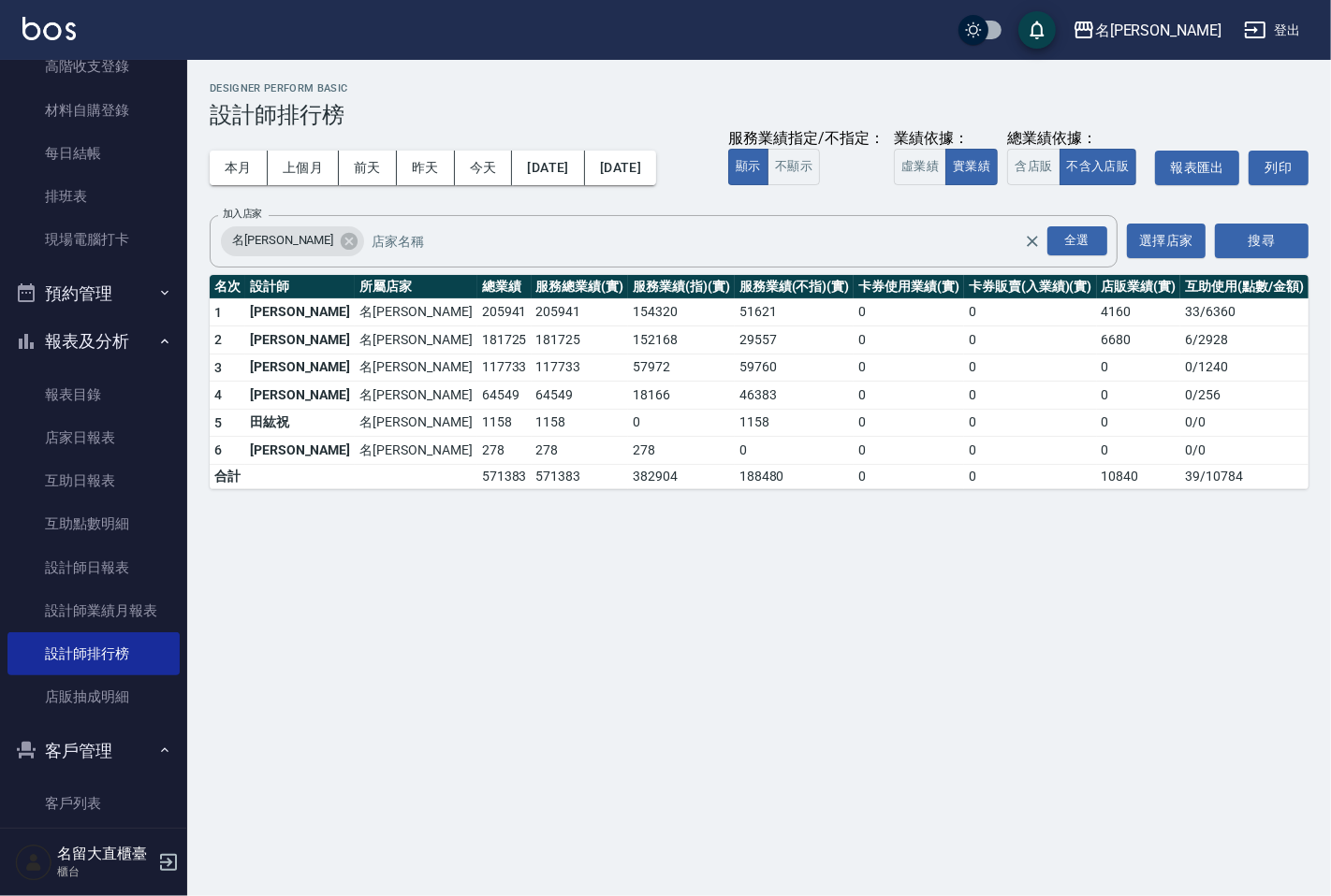
click at [656, 189] on div "本月 上個月 [DATE] [DATE] [DATE] [DATE] [DATE] 服務業績指定/不指定： 顯示 不顯示 業績依據： 虛業績 實業績 總業績依…" at bounding box center [759, 167] width 1099 height 79
click at [656, 187] on div "本月 上個月 [DATE] [DATE] [DATE] [DATE] [DATE] 服務業績指定/不指定： 顯示 不顯示 業績依據： 虛業績 實業績 總業績依…" at bounding box center [759, 167] width 1099 height 79
click at [656, 179] on button "[DATE]" at bounding box center [620, 168] width 71 height 35
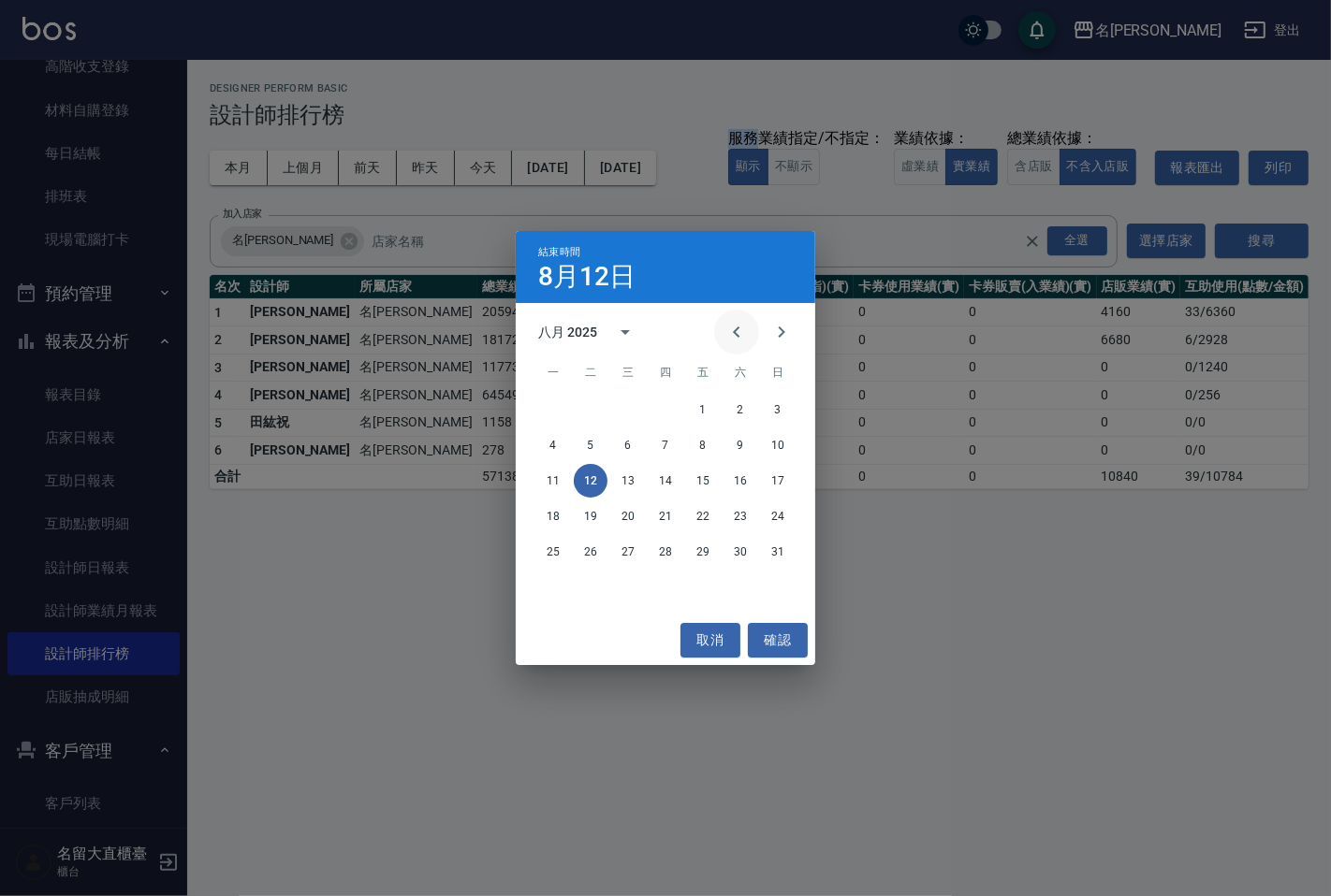
click at [743, 330] on icon "Previous month" at bounding box center [736, 332] width 22 height 22
click at [731, 440] on button "12" at bounding box center [740, 445] width 34 height 34
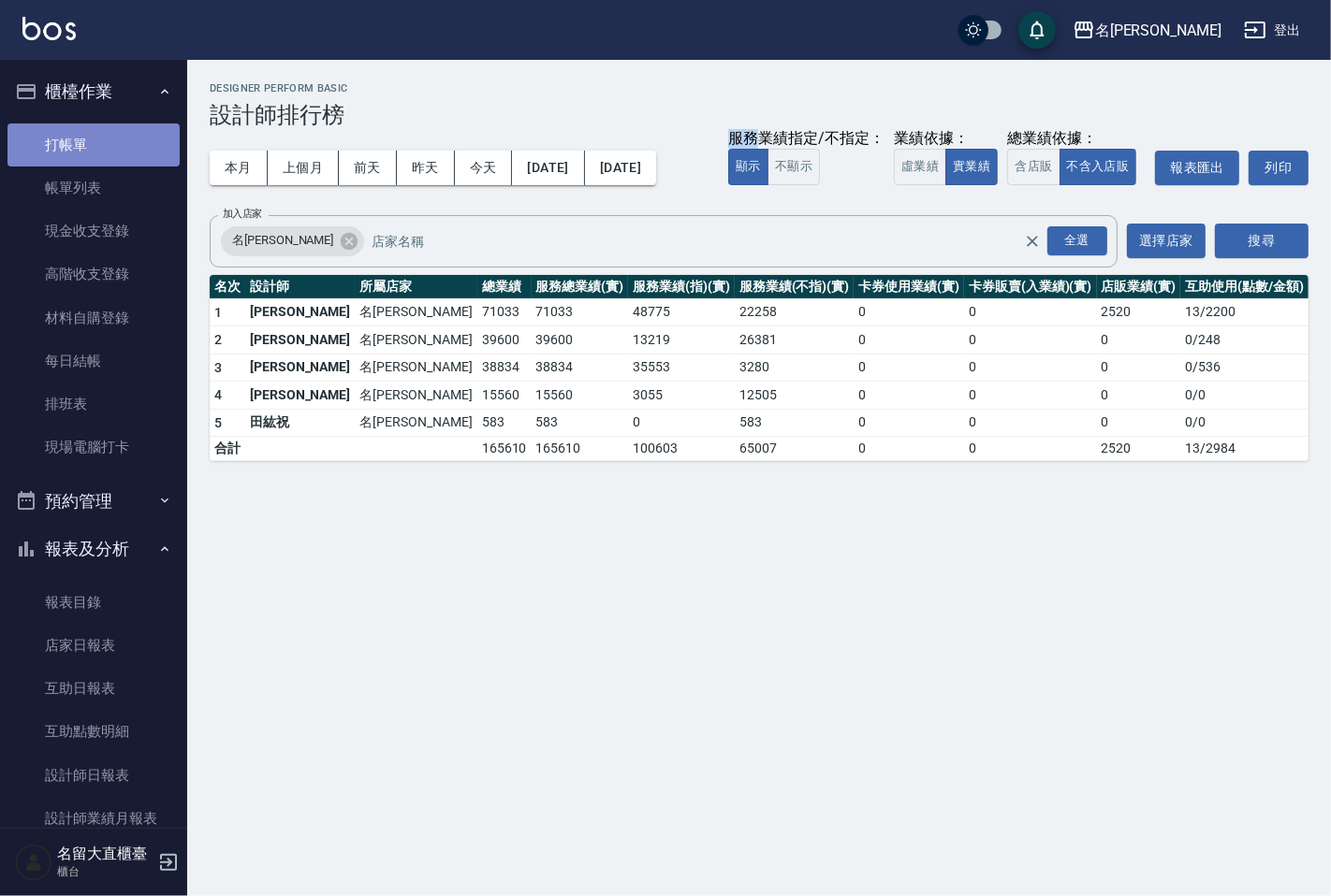
click at [116, 133] on link "打帳單" at bounding box center [94, 145] width 172 height 43
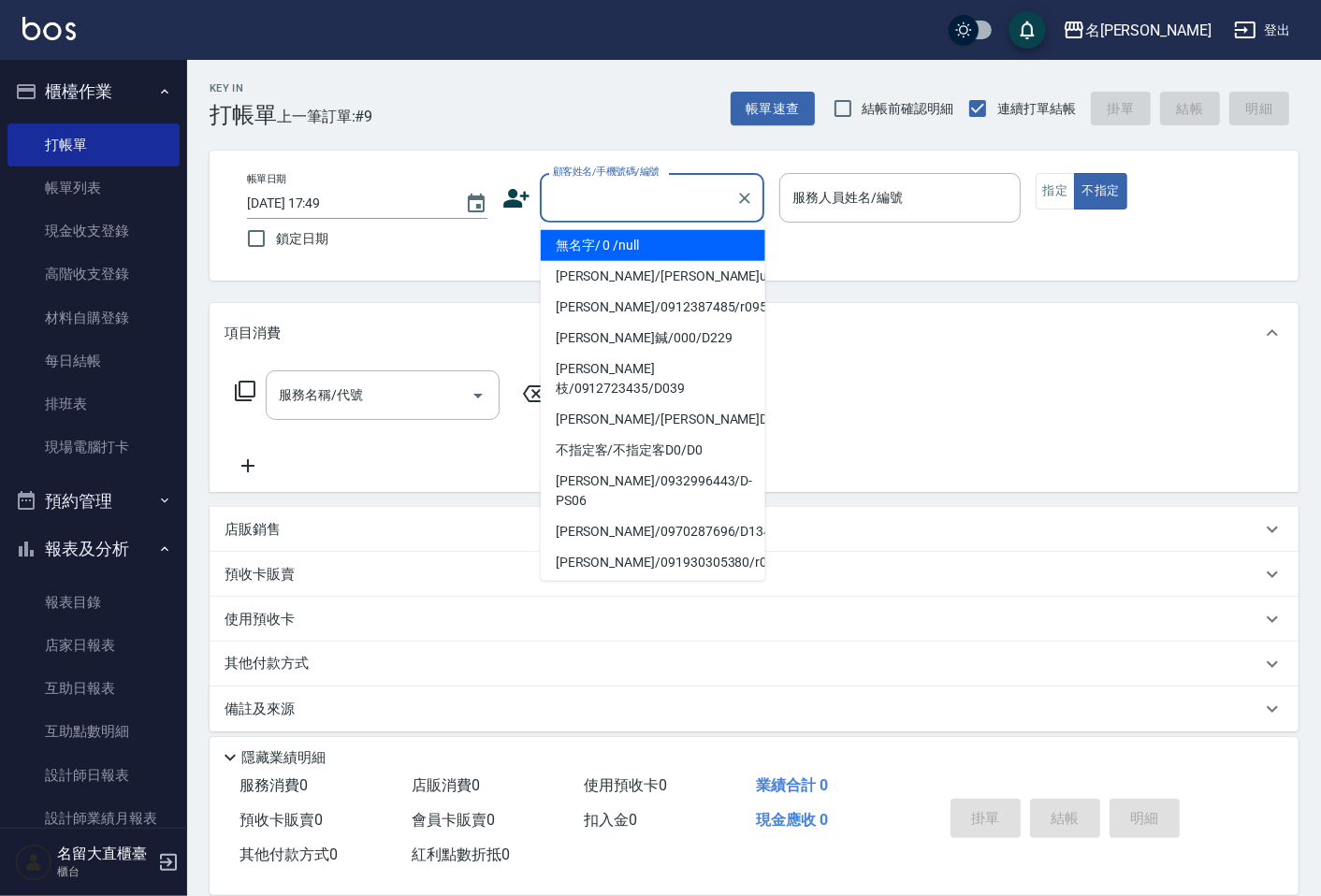
click at [583, 191] on input "顧客姓名/手機號碼/編號" at bounding box center [638, 198] width 180 height 33
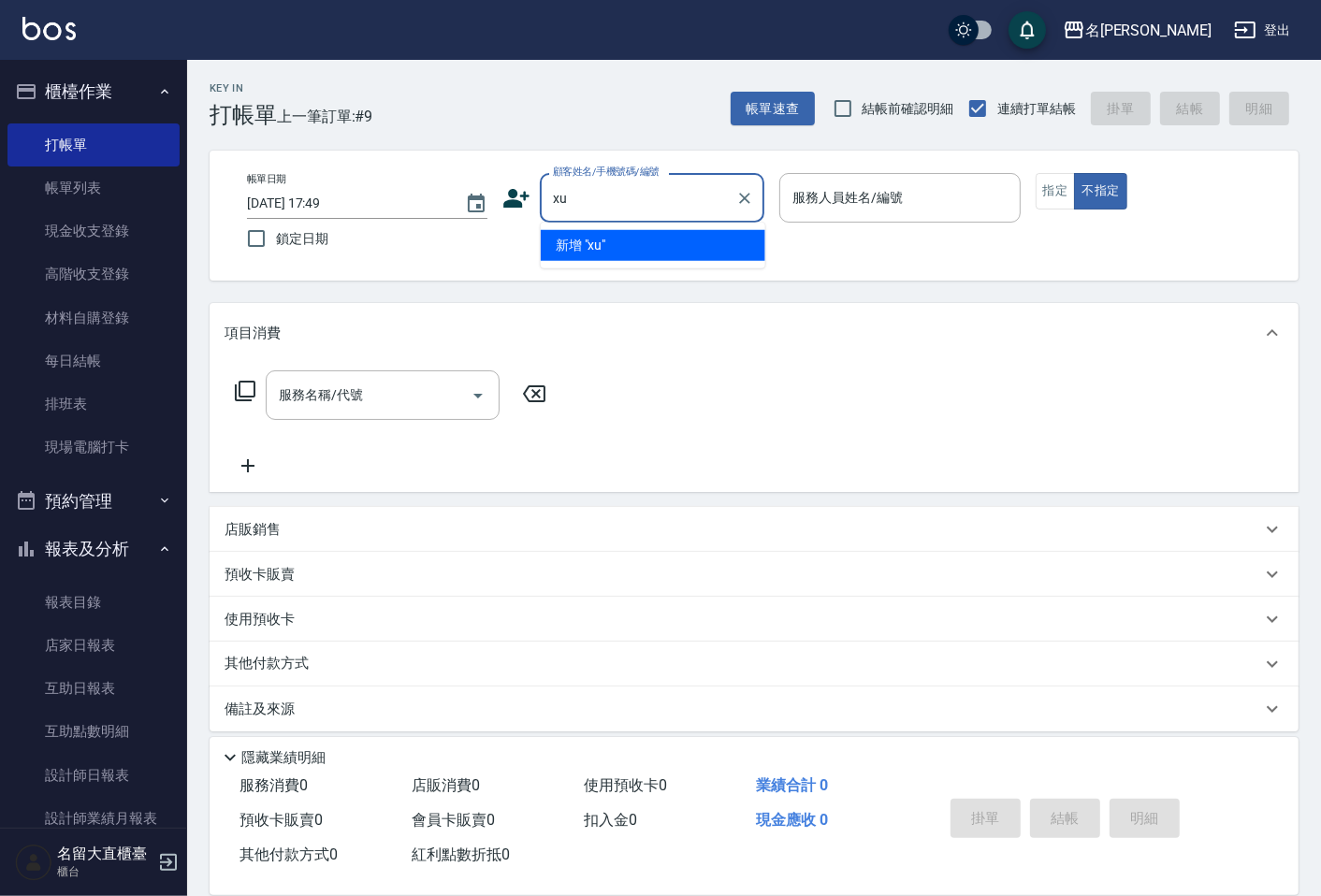
type input "x"
type input "[PERSON_NAME]/0961130680/D094"
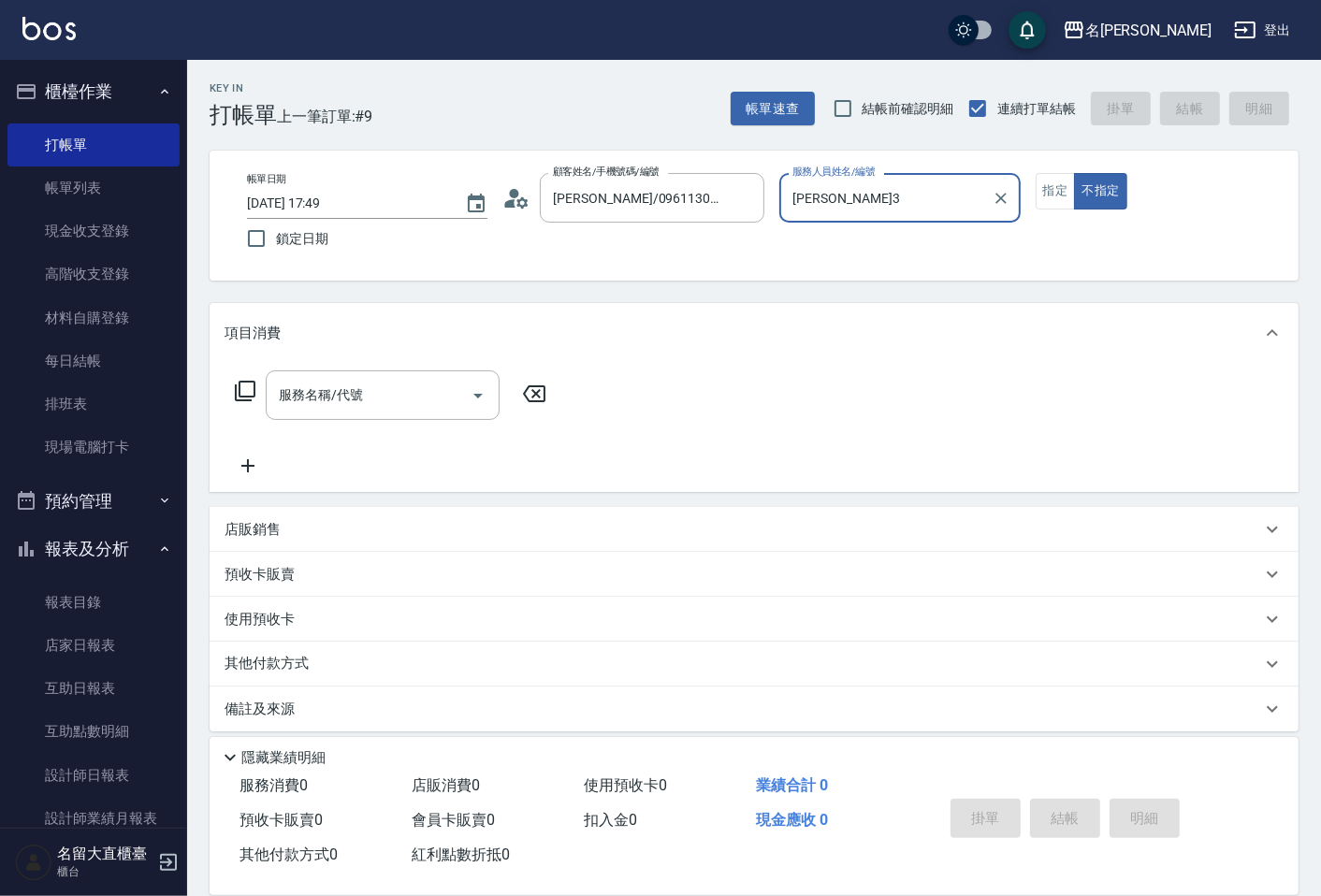
type input "[PERSON_NAME]3"
click at [1074, 173] on button "不指定" at bounding box center [1100, 192] width 52 height 37
type button "false"
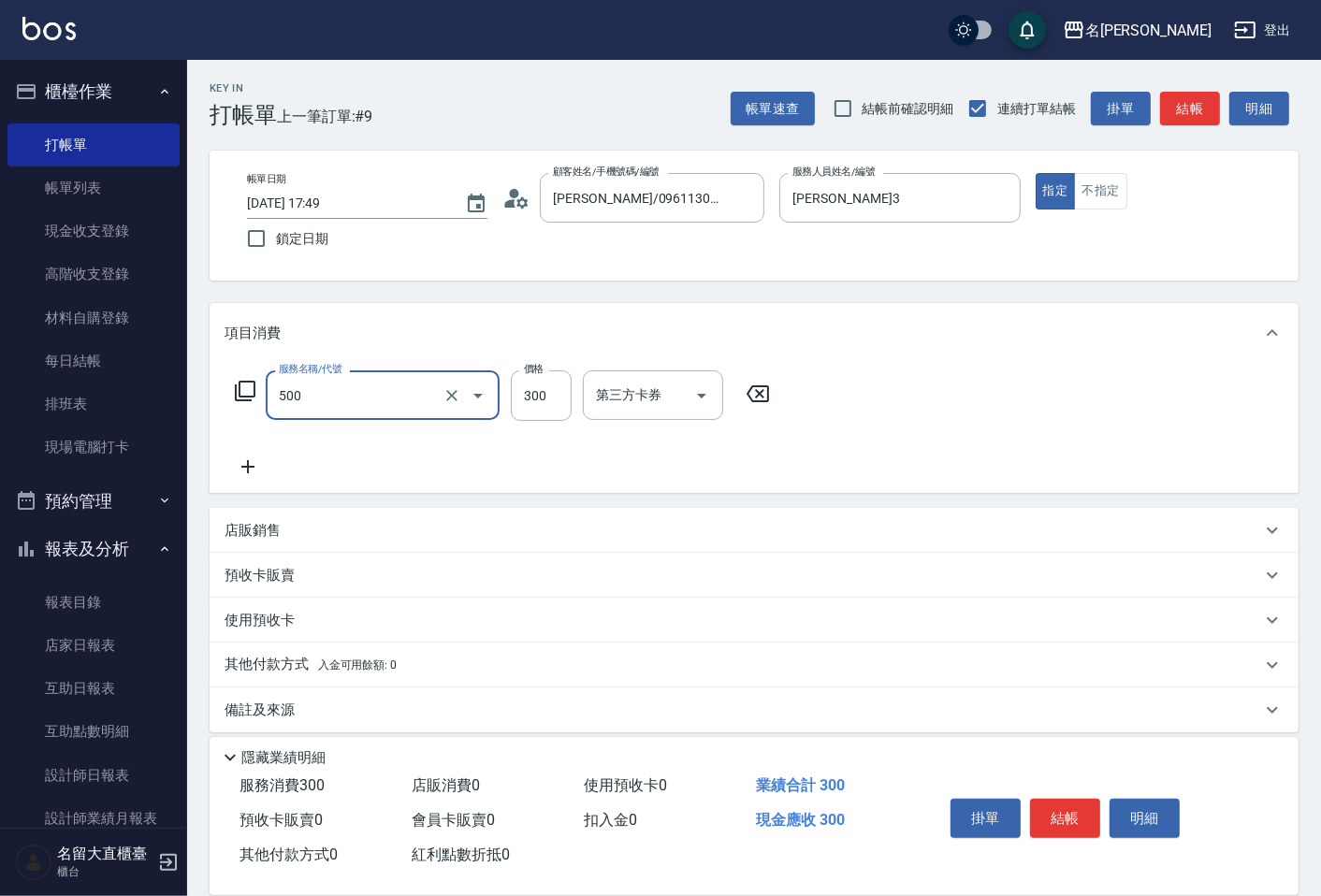
type input "洗髮(500)"
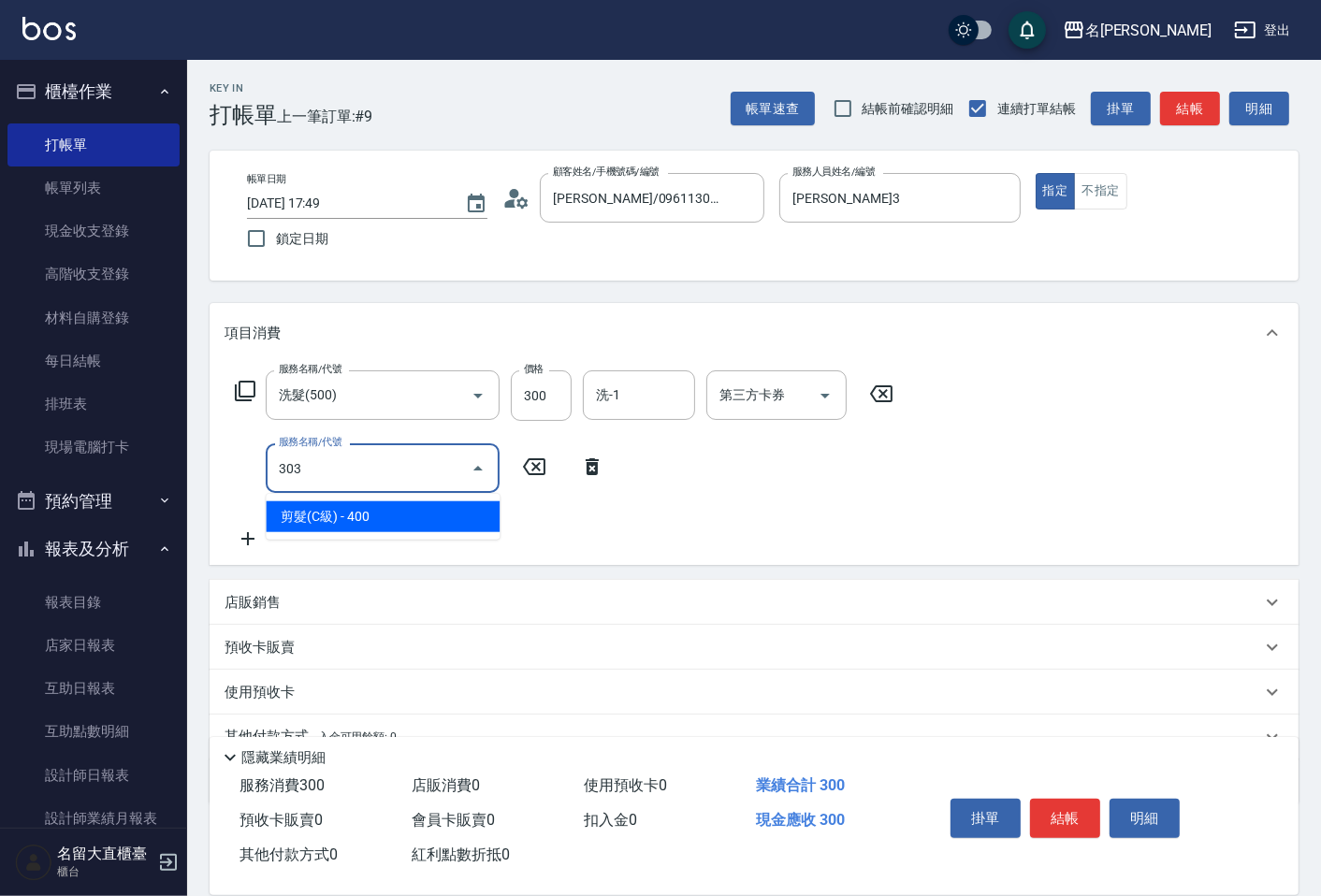
type input "剪髮(C級)(303)"
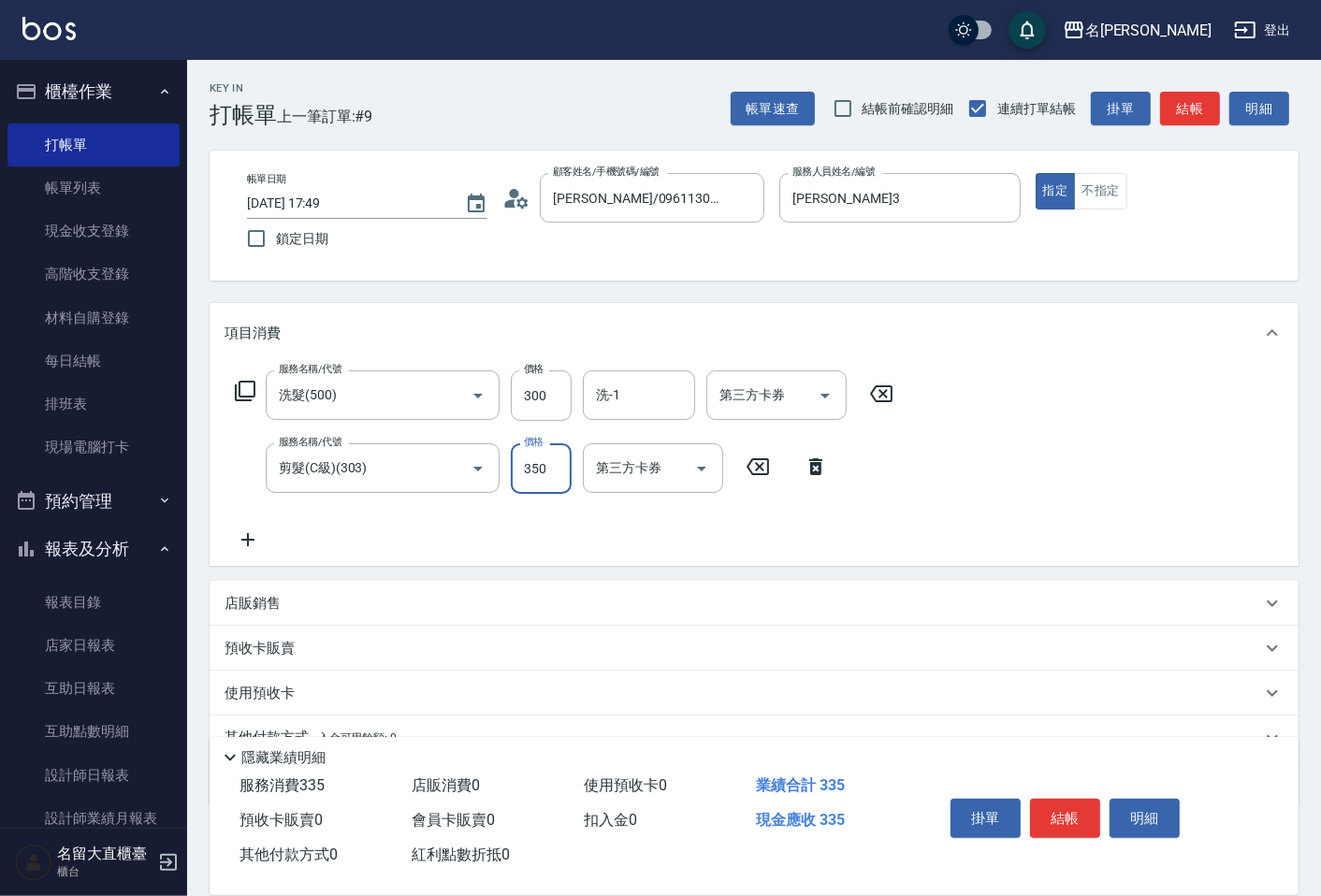
type input "350"
click at [1100, 830] on div "掛單 結帳 明細" at bounding box center [1065, 821] width 244 height 59
click at [1064, 799] on button "結帳" at bounding box center [1065, 819] width 70 height 40
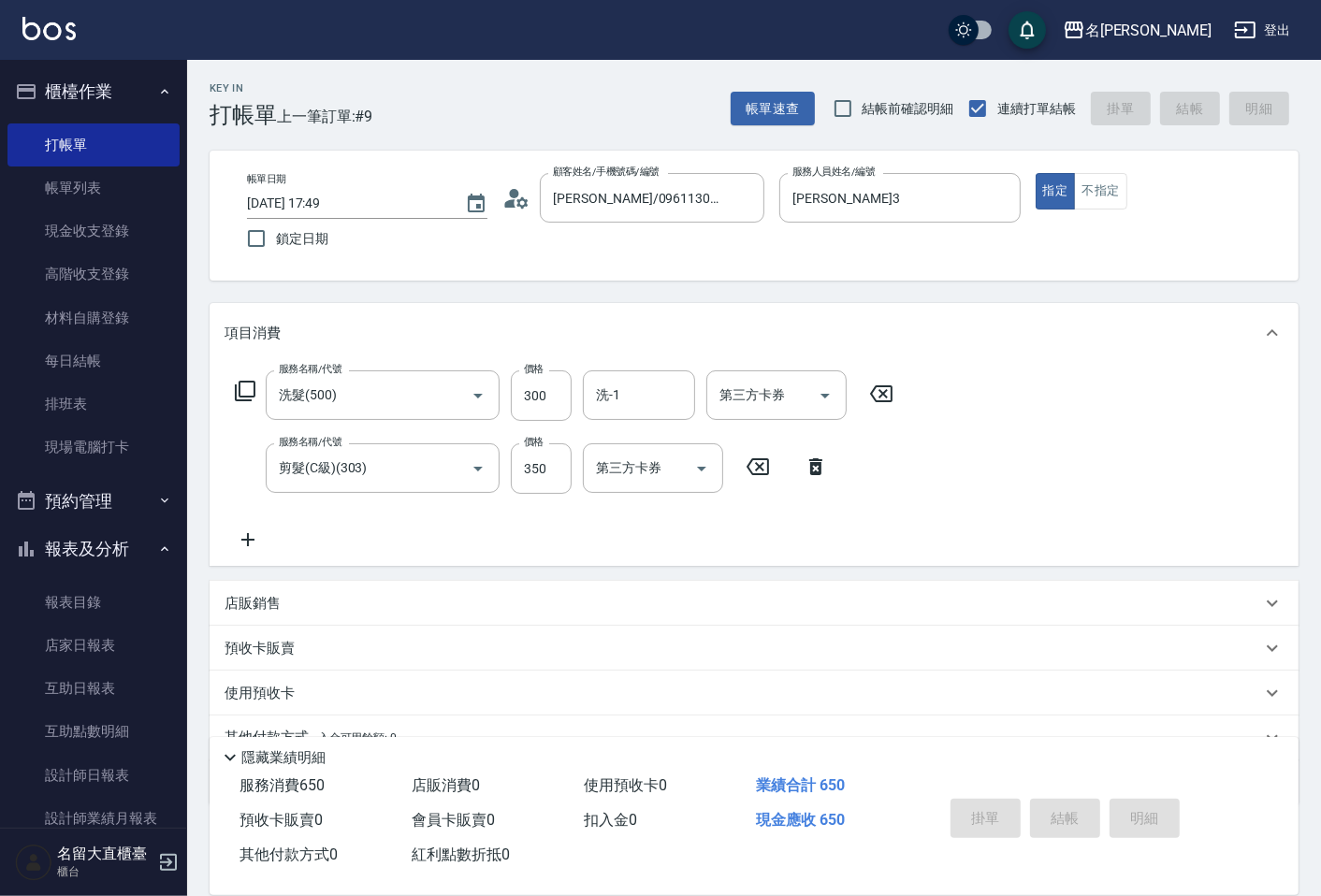
type input "[DATE] 17:58"
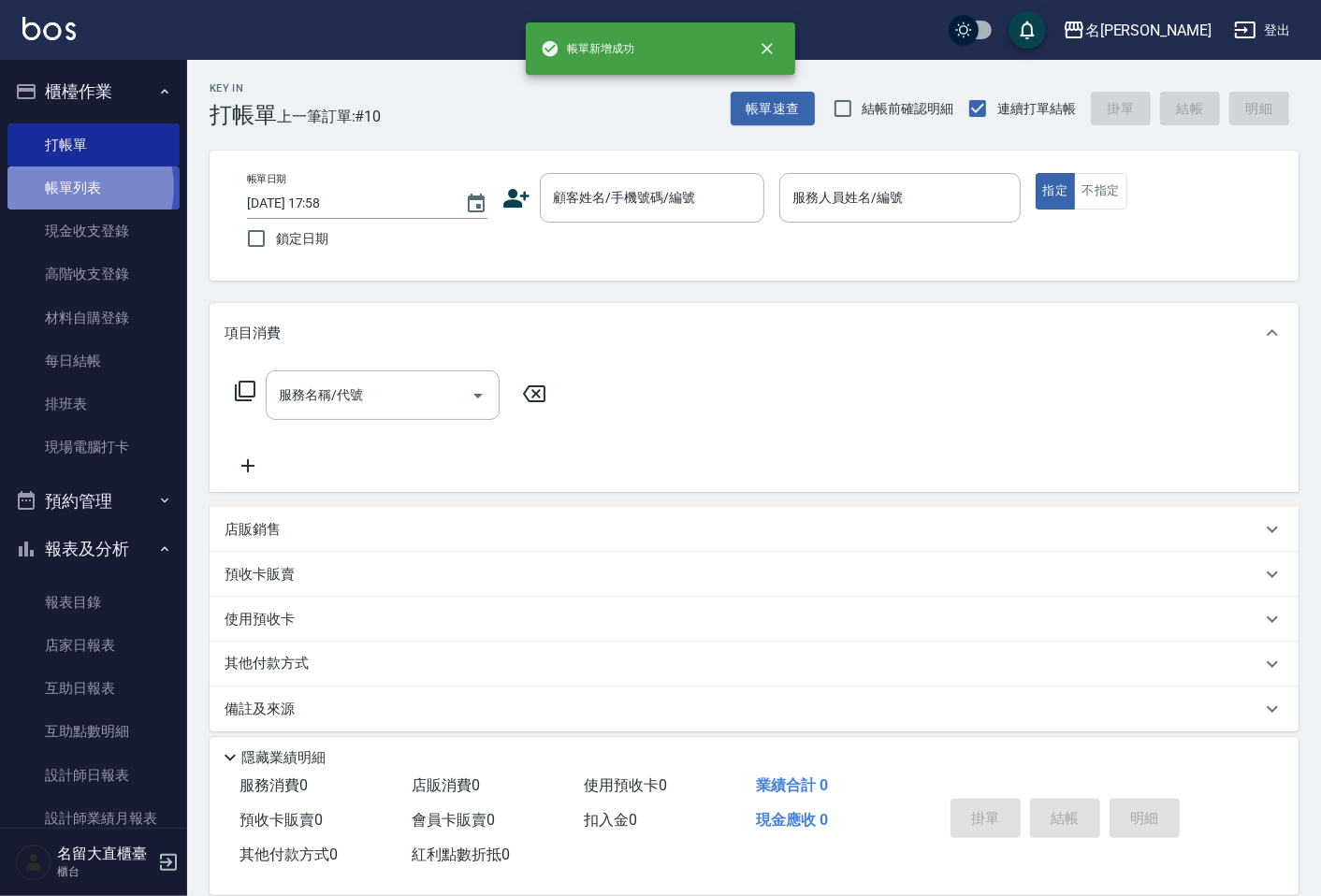
click at [71, 188] on link "帳單列表" at bounding box center [94, 188] width 172 height 43
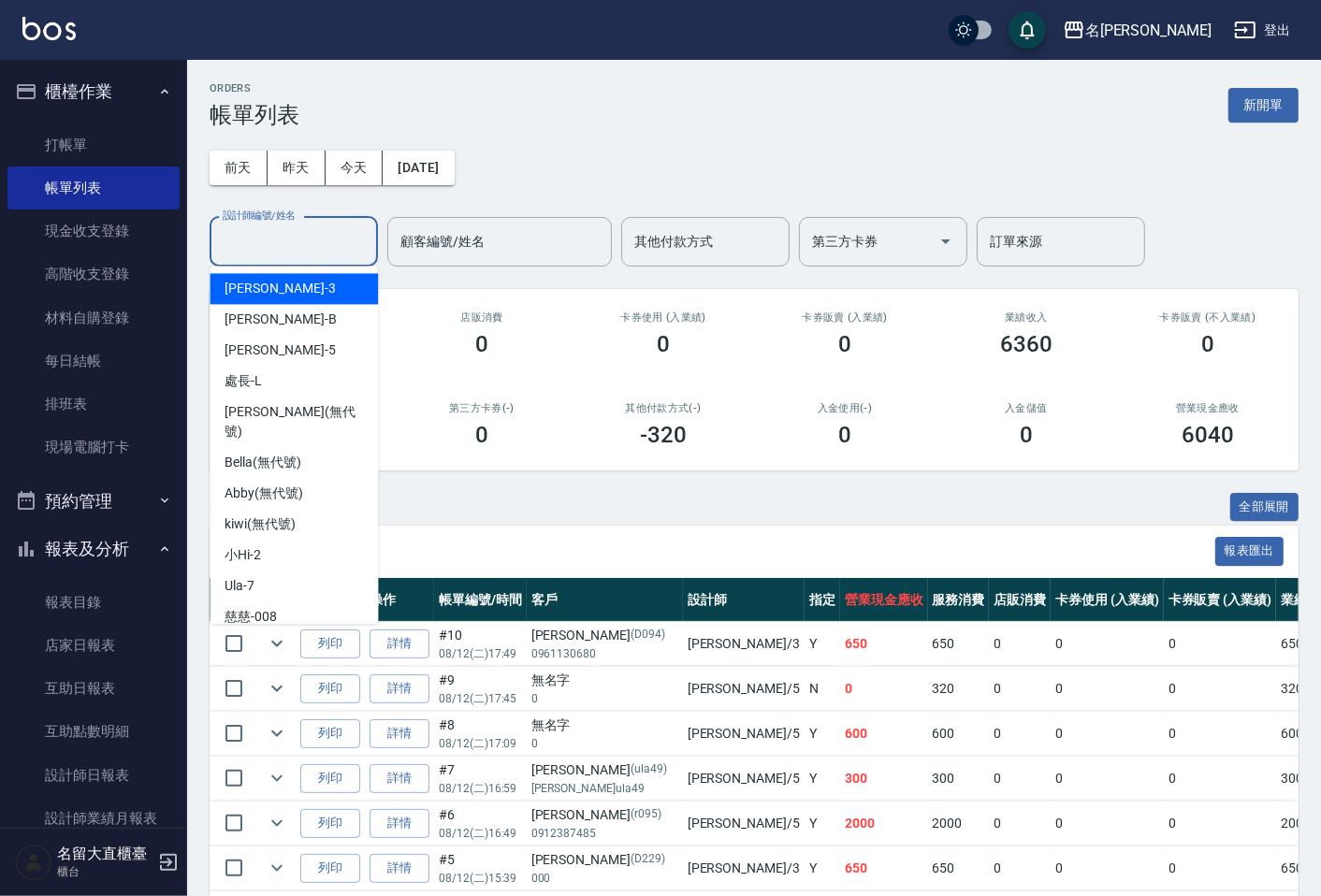
click at [256, 254] on input "設計師編號/姓名" at bounding box center [293, 242] width 152 height 33
click at [255, 275] on div "[PERSON_NAME]3" at bounding box center [294, 288] width 168 height 31
type input "[PERSON_NAME]3"
